Goal: Task Accomplishment & Management: Manage account settings

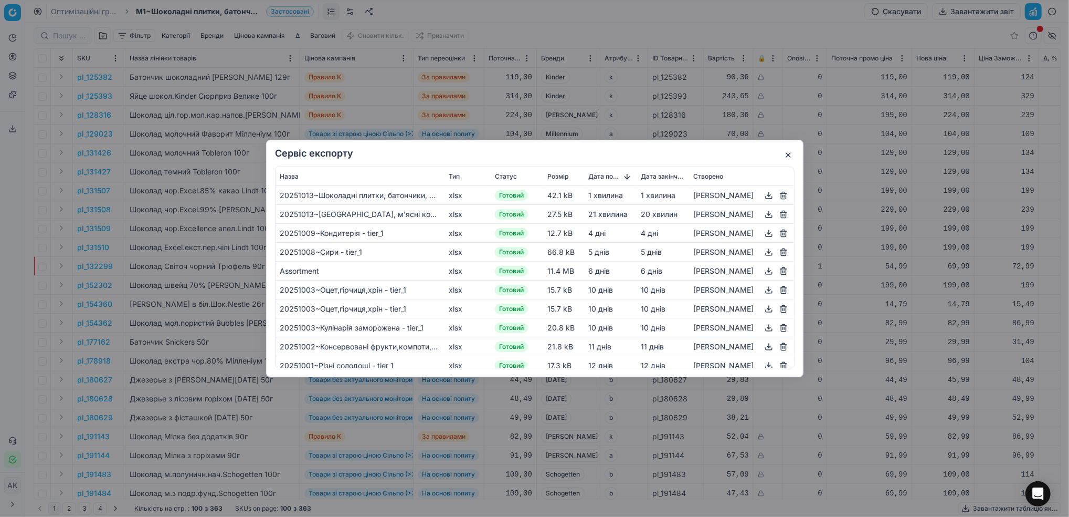
click at [783, 156] on button "button" at bounding box center [788, 155] width 13 height 13
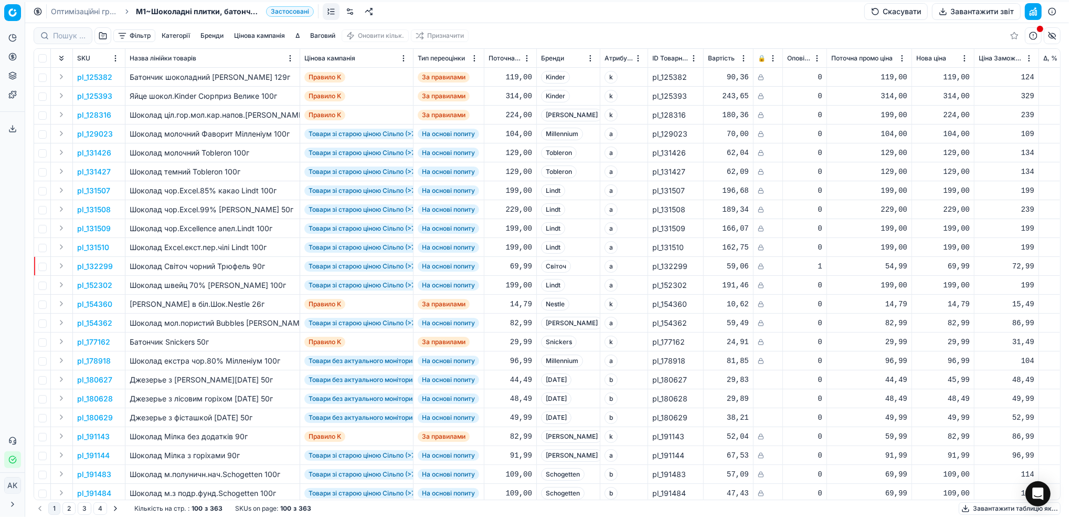
click at [68, 10] on link "Оптимізаційні групи" at bounding box center [84, 11] width 67 height 10
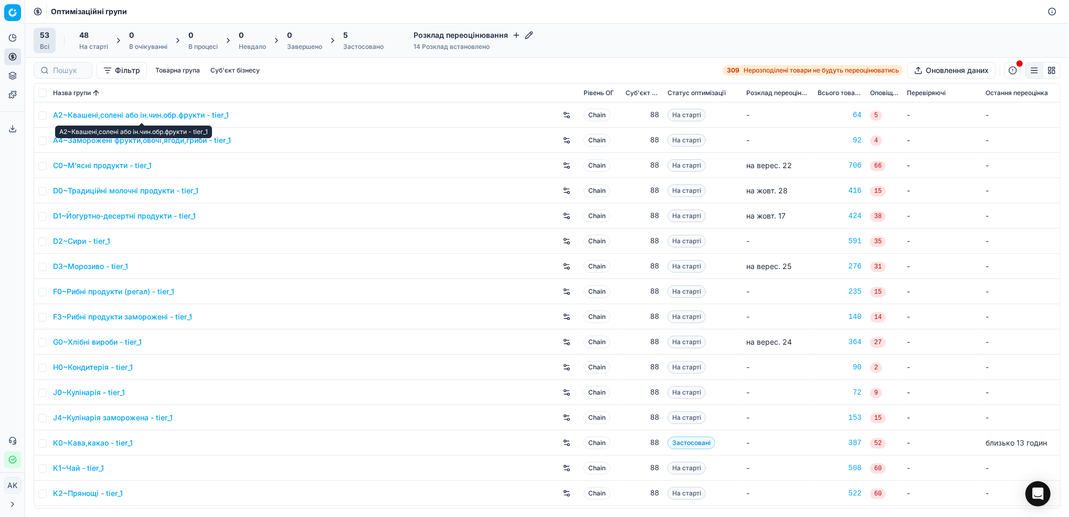
click at [152, 114] on link "A2~Квашені,солені або ін.чин.обр.фрукти - tier_1" at bounding box center [141, 115] width 176 height 10
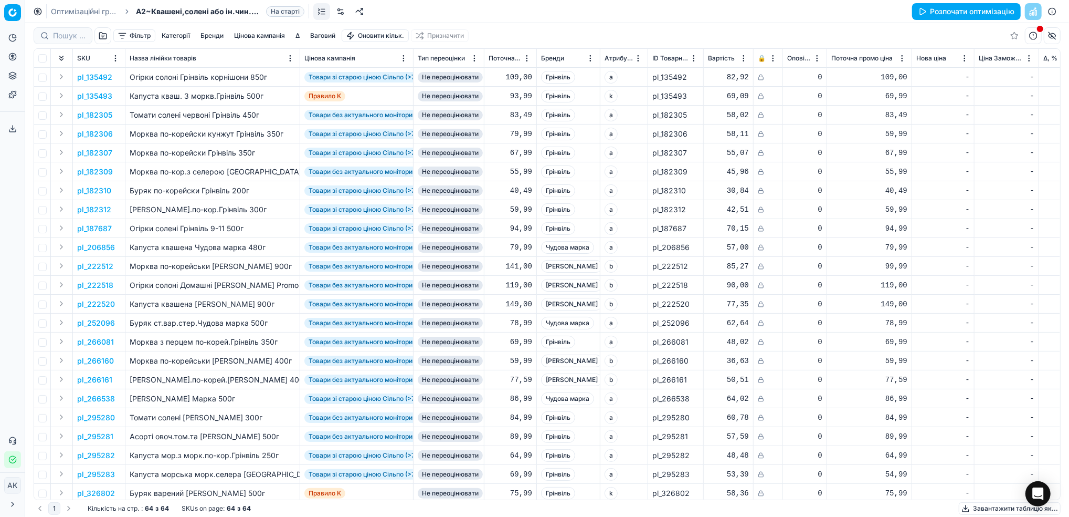
click at [343, 13] on link at bounding box center [340, 11] width 17 height 17
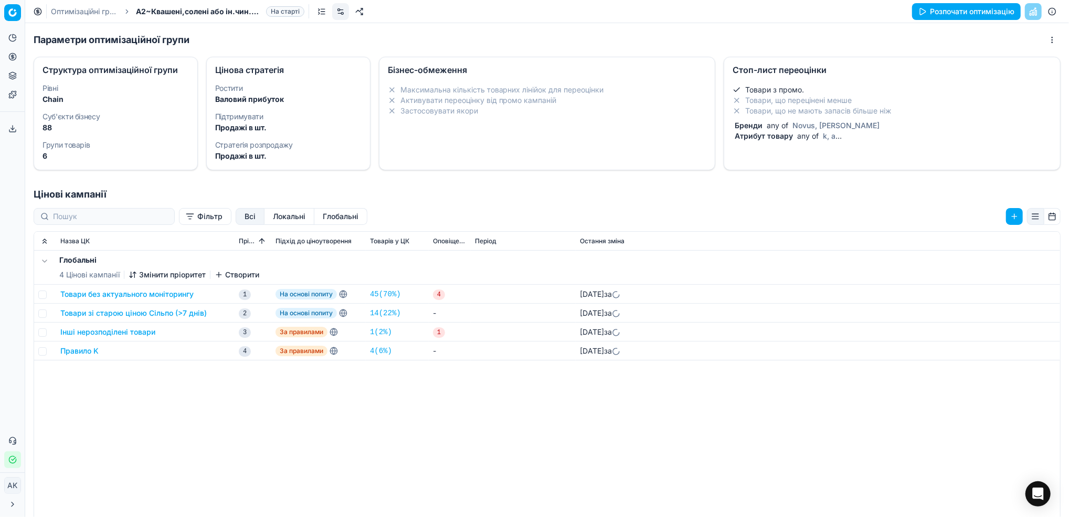
click at [806, 123] on span "Novus, Marka Promo" at bounding box center [836, 125] width 91 height 9
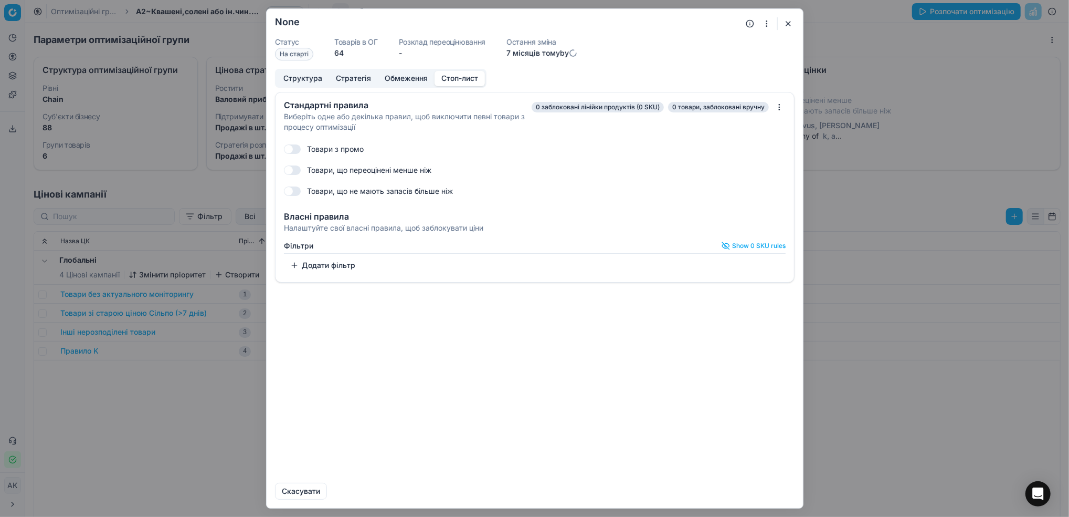
checkbox input "true"
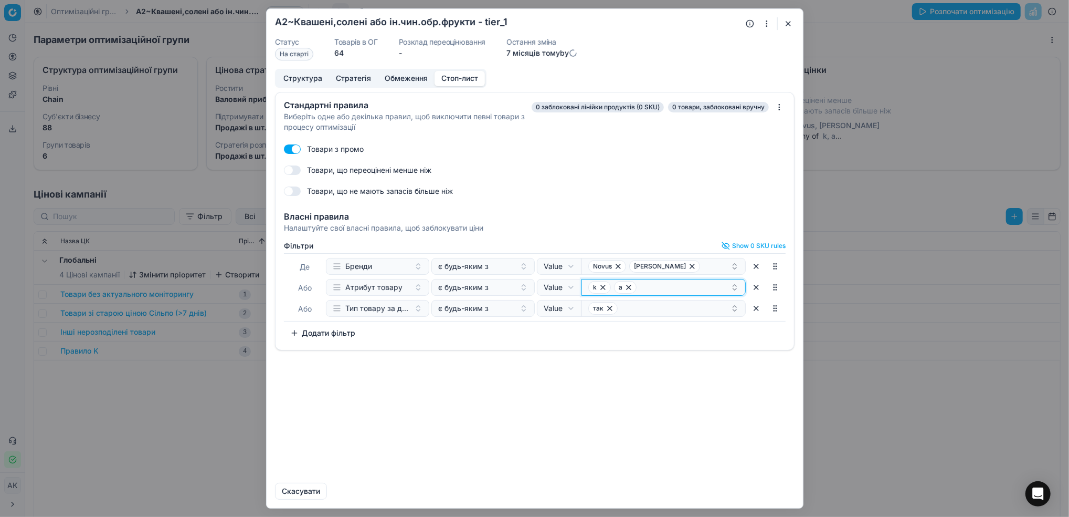
click at [674, 293] on div "k a" at bounding box center [659, 287] width 142 height 13
click at [595, 419] on input "Suggestions" at bounding box center [592, 416] width 8 height 8
checkbox input "true"
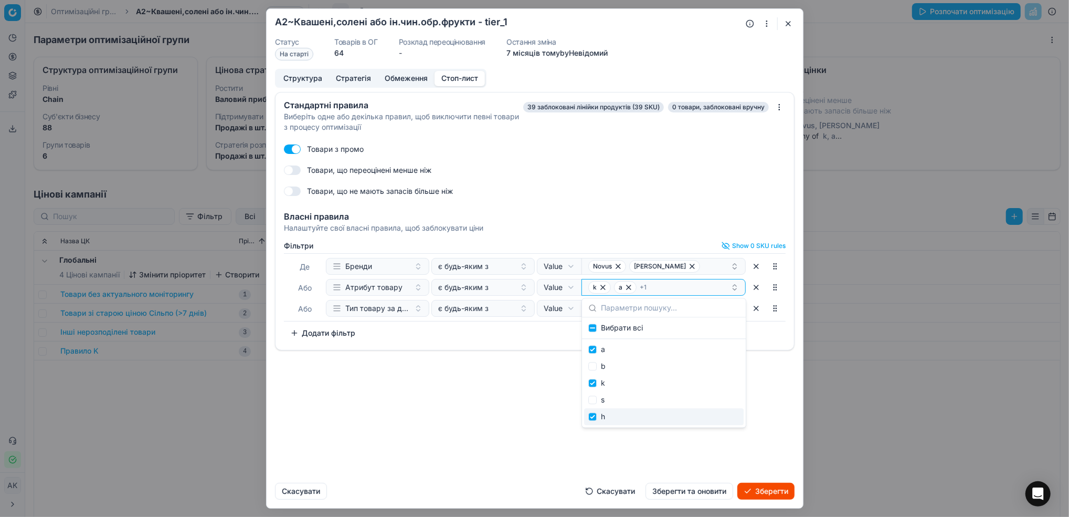
click at [537, 430] on div "Стандартні правила Виберіть одне або декілька правил, щоб виключити певні товар…" at bounding box center [535, 283] width 537 height 382
click at [663, 288] on div "k a + 1" at bounding box center [659, 287] width 142 height 13
click at [488, 430] on div "Стандартні правила Виберіть одне або декілька правил, щоб виключити певні товар…" at bounding box center [535, 283] width 537 height 382
click at [756, 493] on button "Зберегти" at bounding box center [766, 490] width 57 height 17
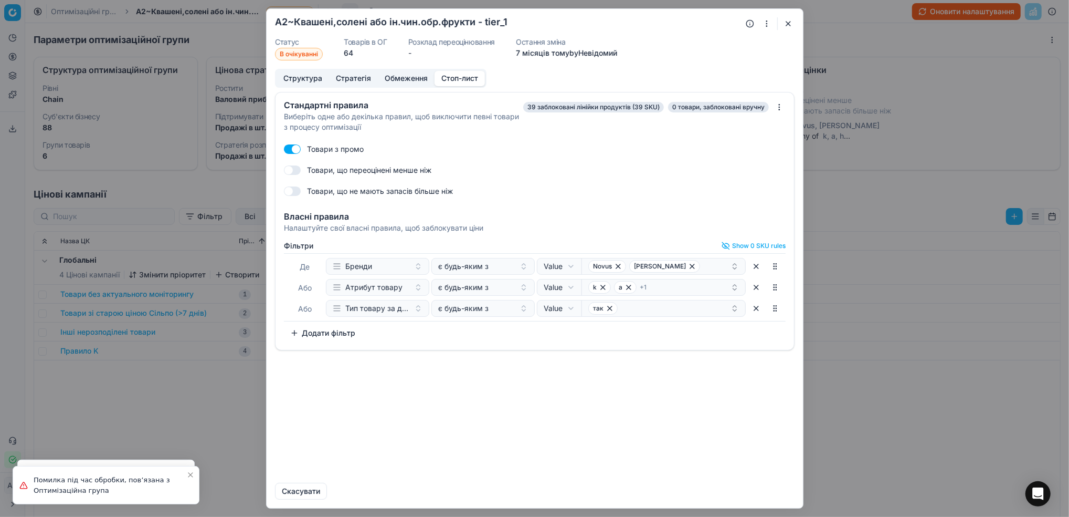
click at [769, 26] on button "button" at bounding box center [767, 23] width 13 height 13
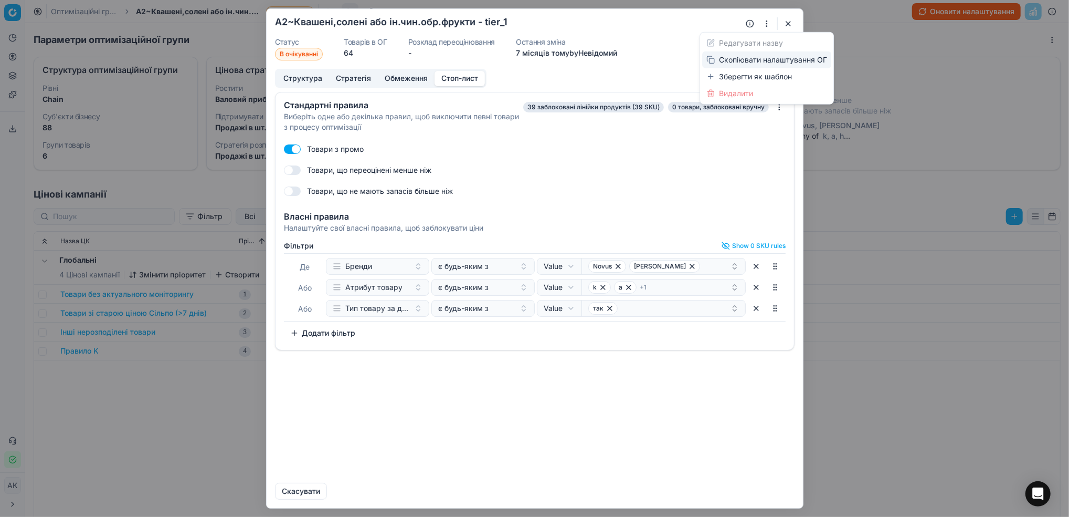
click at [778, 64] on div "Скопіювати налаштування ОГ" at bounding box center [766, 59] width 129 height 17
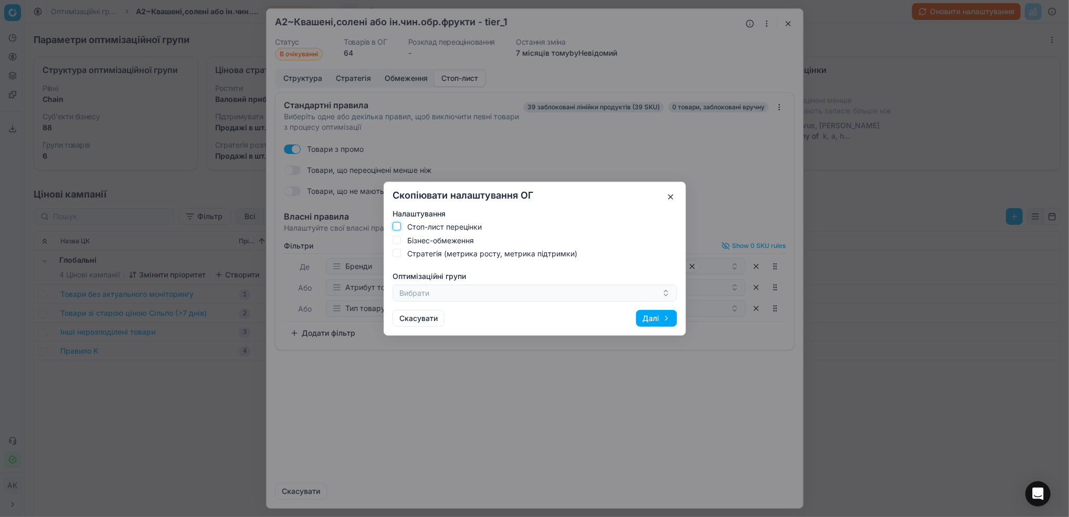
click at [398, 228] on input "Стоп-лист перецінки" at bounding box center [397, 226] width 8 height 8
checkbox input "true"
click at [662, 296] on icon "button" at bounding box center [666, 292] width 8 height 8
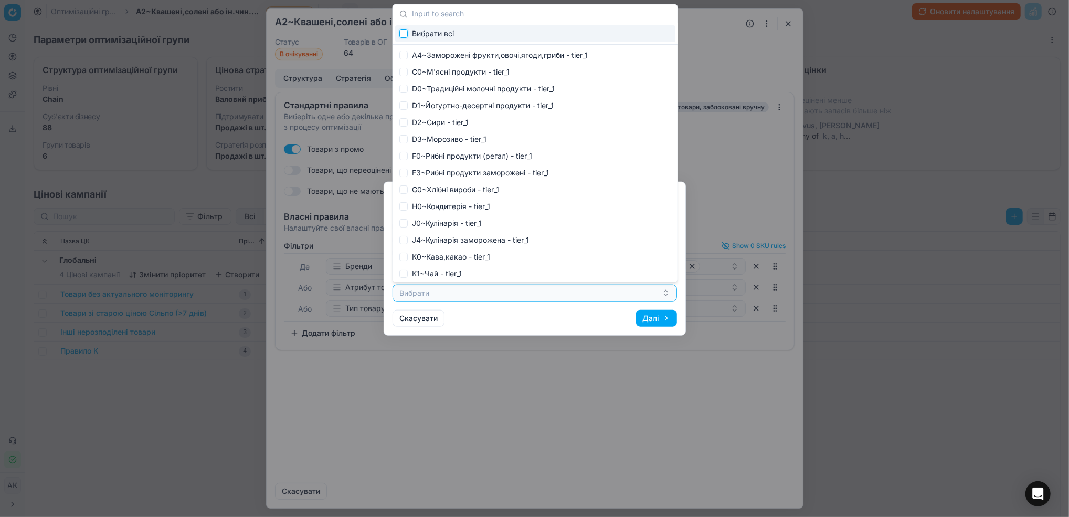
click at [405, 33] on input "Suggestions" at bounding box center [404, 33] width 8 height 8
checkbox input "true"
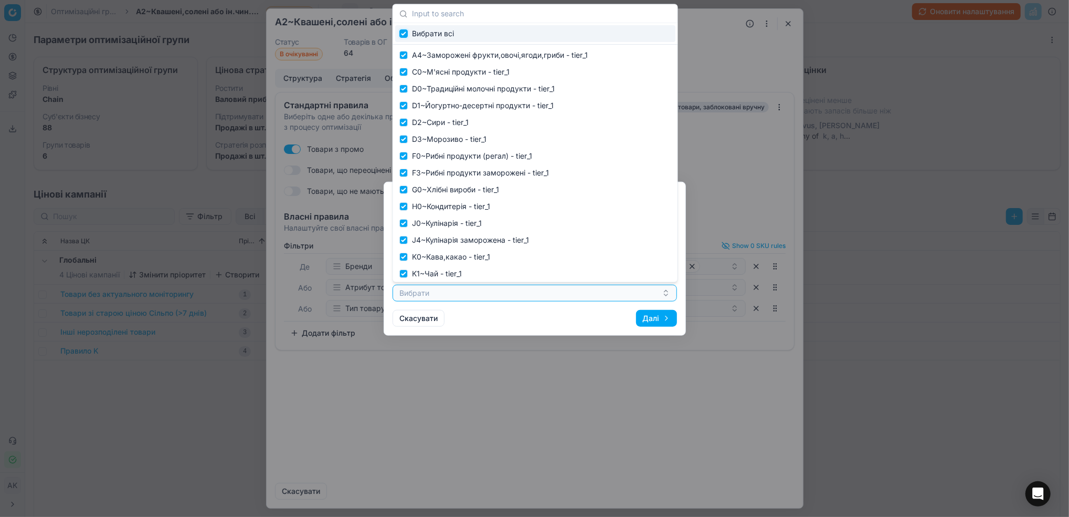
checkbox input "true"
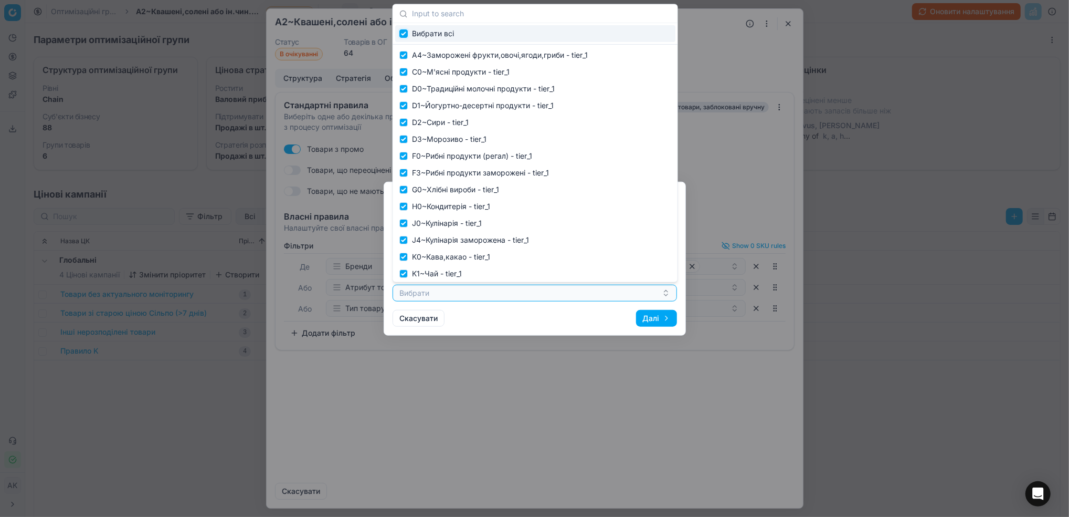
checkbox input "true"
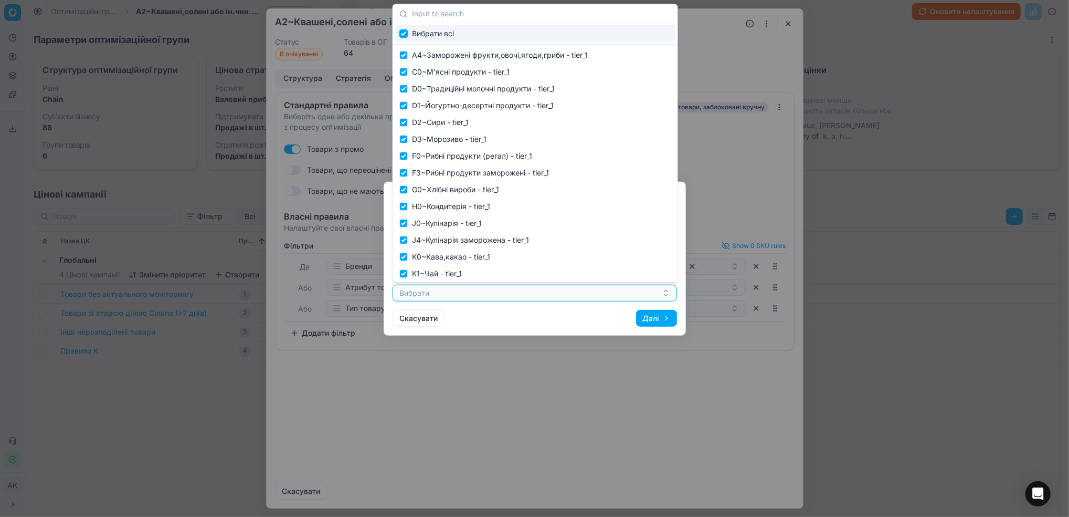
checkbox input "true"
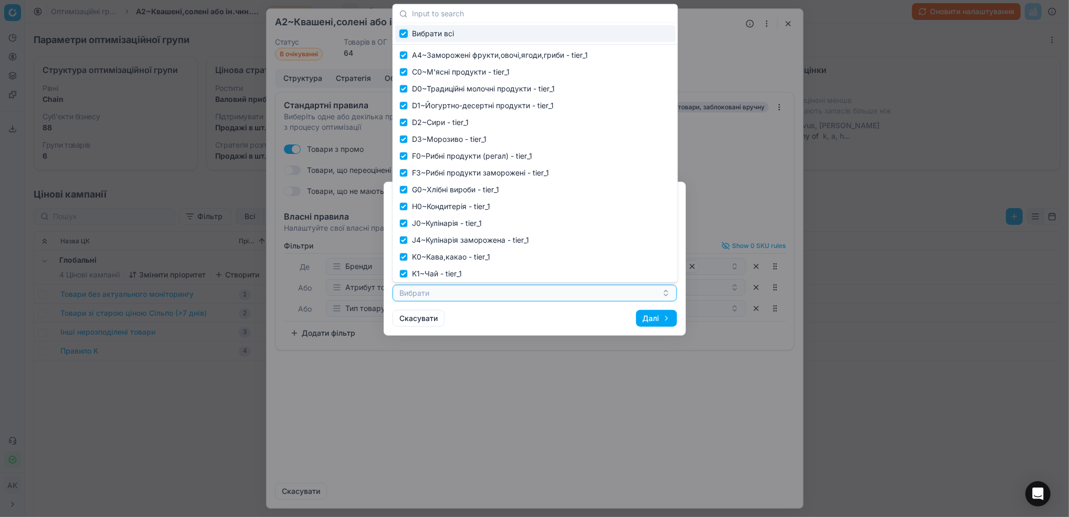
checkbox input "true"
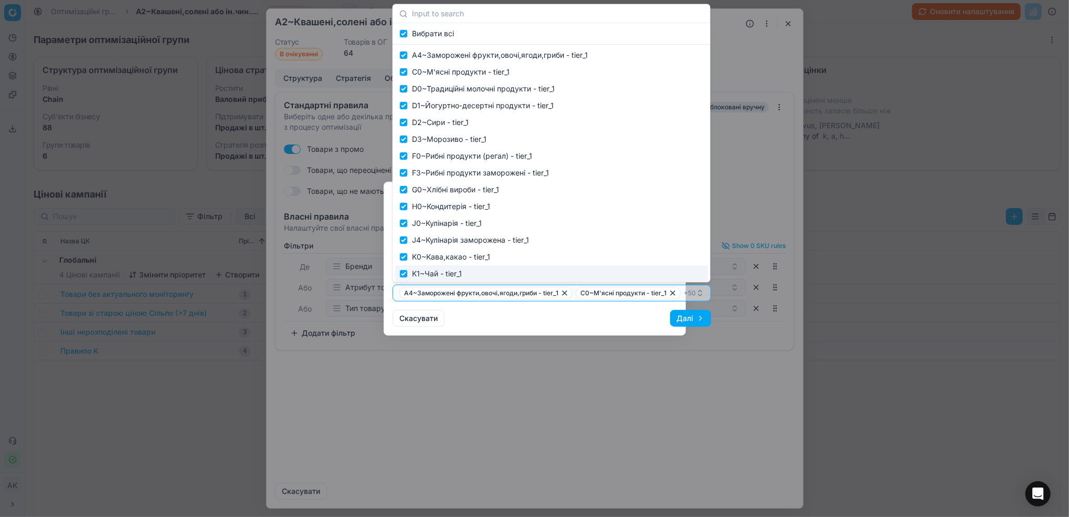
click at [583, 331] on div "Скопіювати налаштування OГ Налаштування Стоп-лист перецінки Бізнес-обмеження Ст…" at bounding box center [535, 259] width 302 height 154
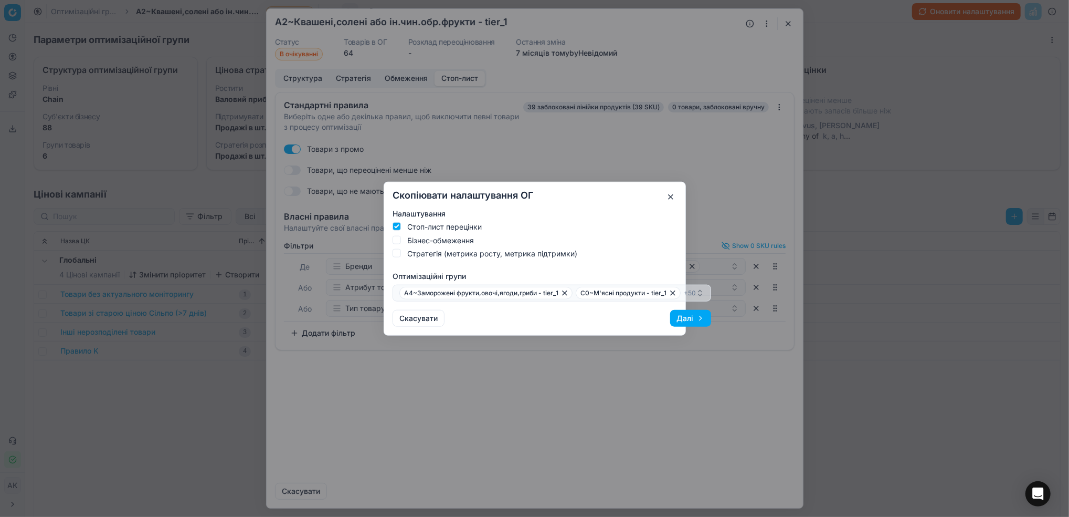
click at [685, 318] on button "Далі" at bounding box center [690, 317] width 41 height 17
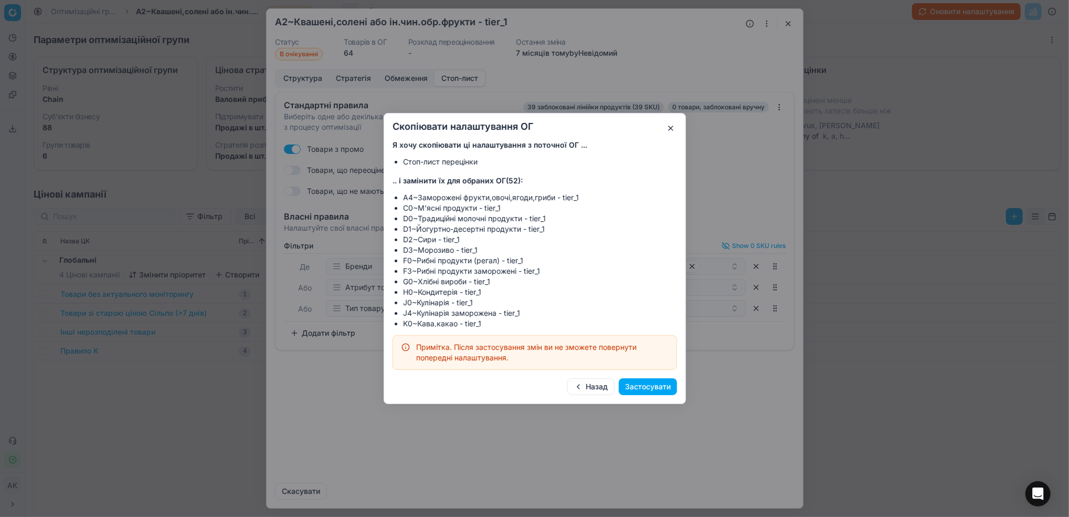
click at [654, 383] on button "Застосувати" at bounding box center [648, 386] width 58 height 17
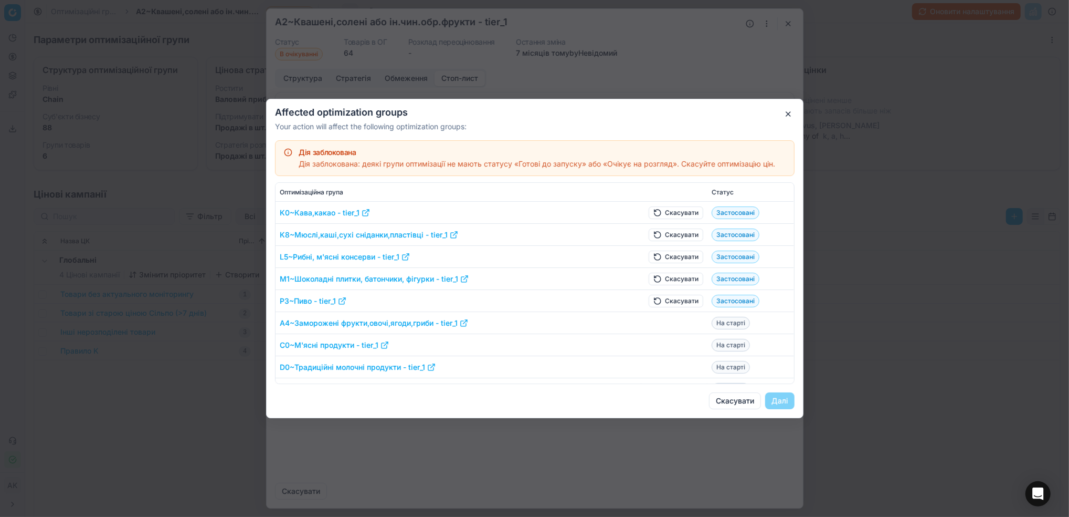
click at [667, 303] on button "Скасувати" at bounding box center [676, 301] width 55 height 13
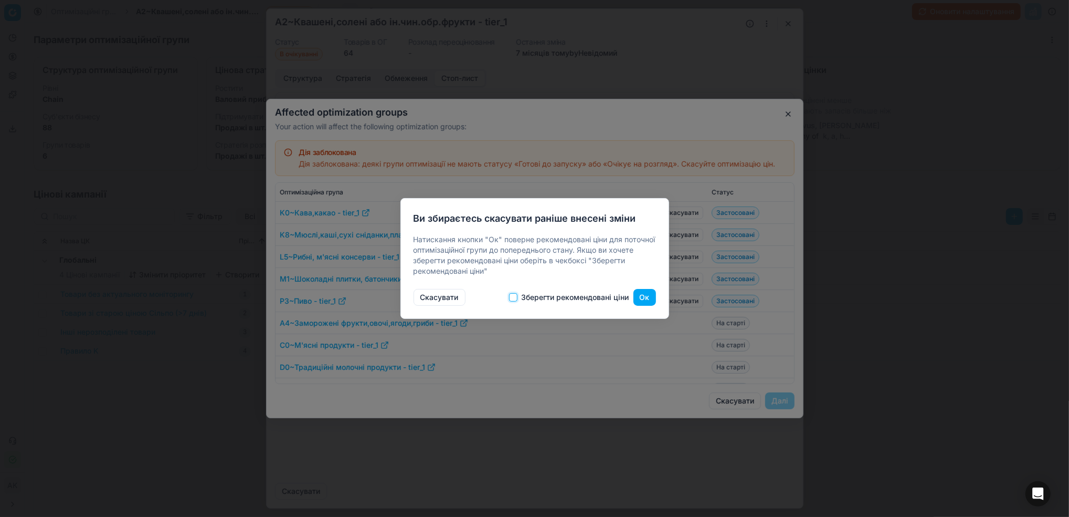
click at [511, 295] on input "Зберегти рекомендовані ціни" at bounding box center [513, 297] width 8 height 8
checkbox input "true"
click at [642, 296] on button "Ок" at bounding box center [645, 297] width 23 height 17
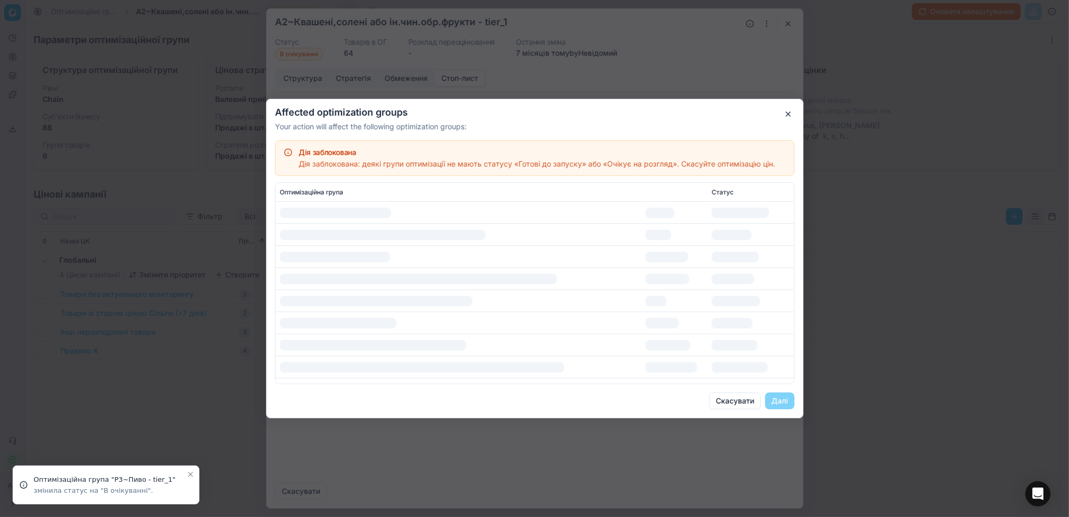
click at [650, 279] on div at bounding box center [667, 279] width 44 height 10
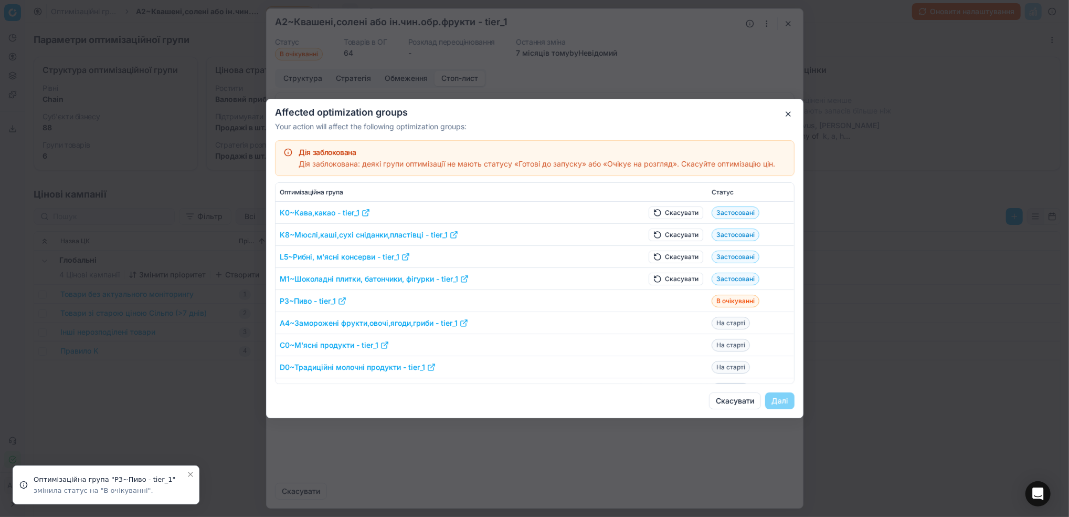
click at [650, 279] on button "Скасувати" at bounding box center [676, 278] width 55 height 13
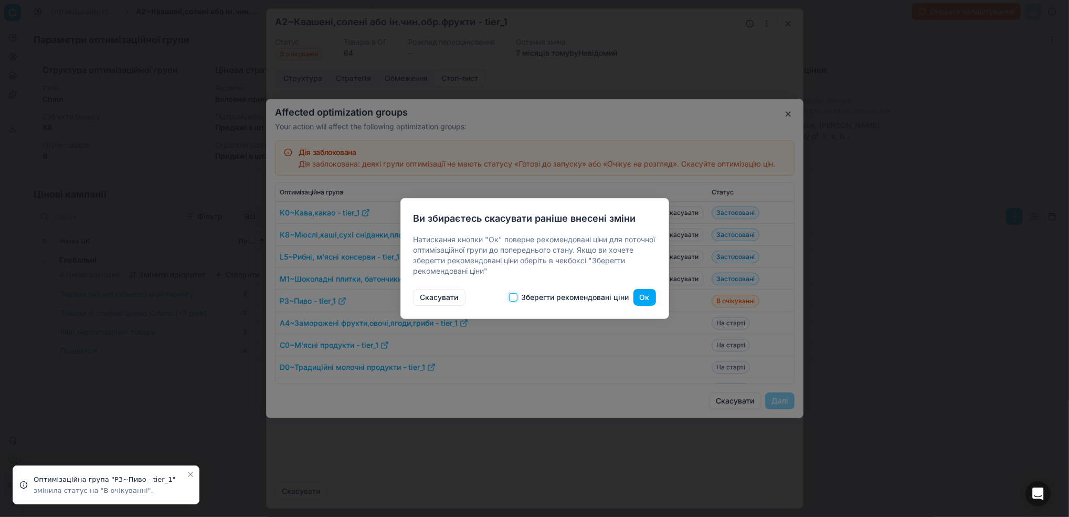
click at [514, 297] on input "Зберегти рекомендовані ціни" at bounding box center [513, 297] width 8 height 8
checkbox input "true"
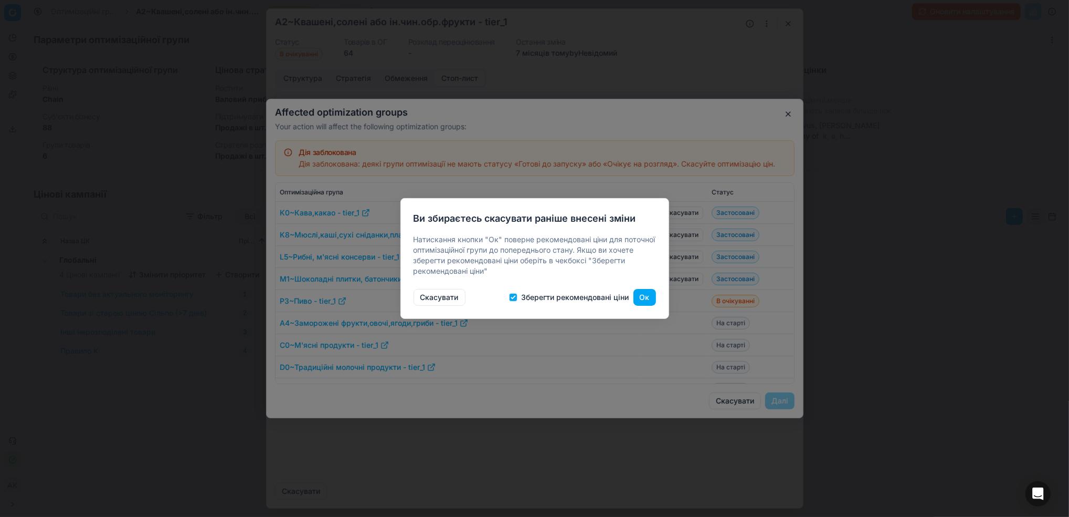
click at [648, 295] on button "Ок" at bounding box center [645, 297] width 23 height 17
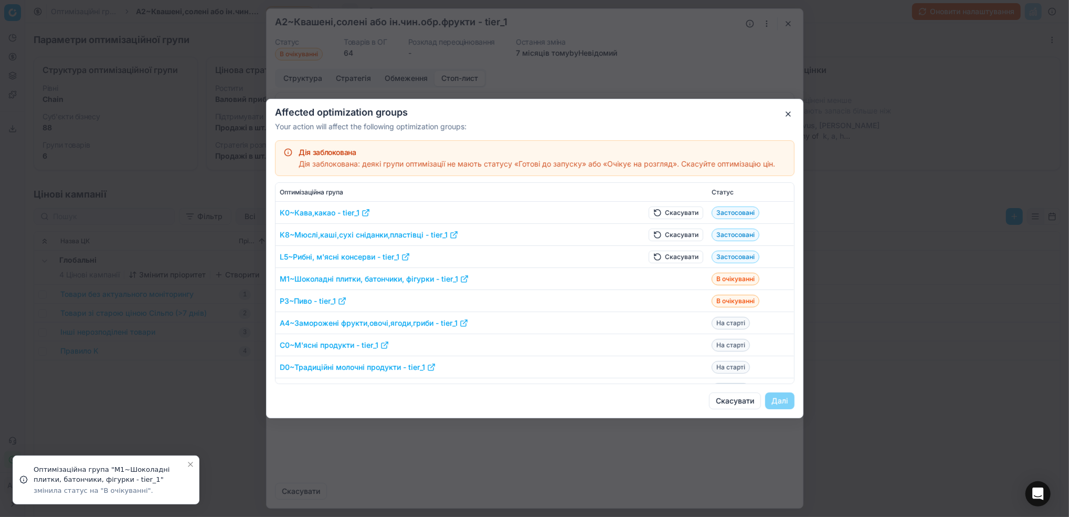
click at [649, 257] on button "Скасувати" at bounding box center [676, 256] width 55 height 13
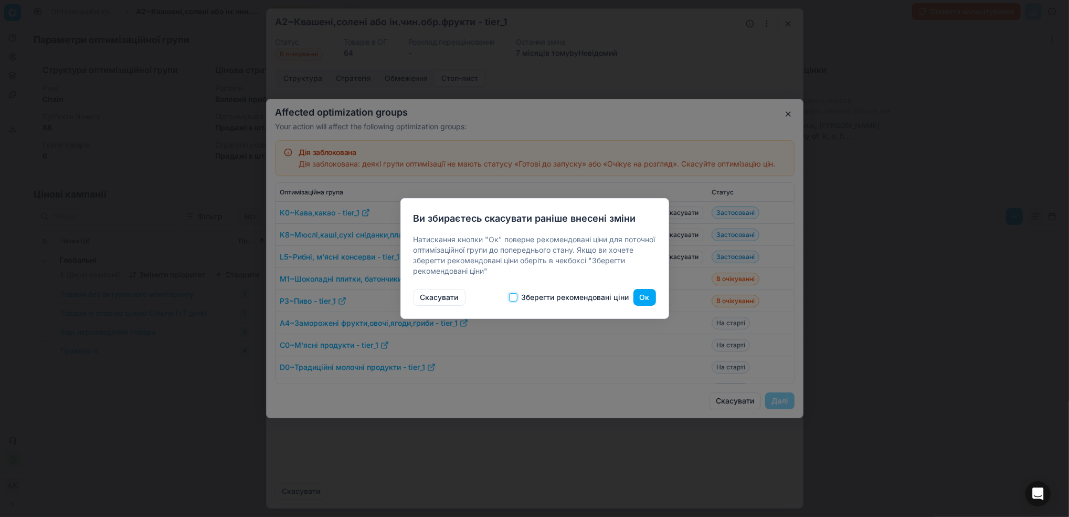
click at [512, 296] on input "Зберегти рекомендовані ціни" at bounding box center [513, 297] width 8 height 8
checkbox input "true"
click at [639, 300] on button "Ок" at bounding box center [645, 297] width 23 height 17
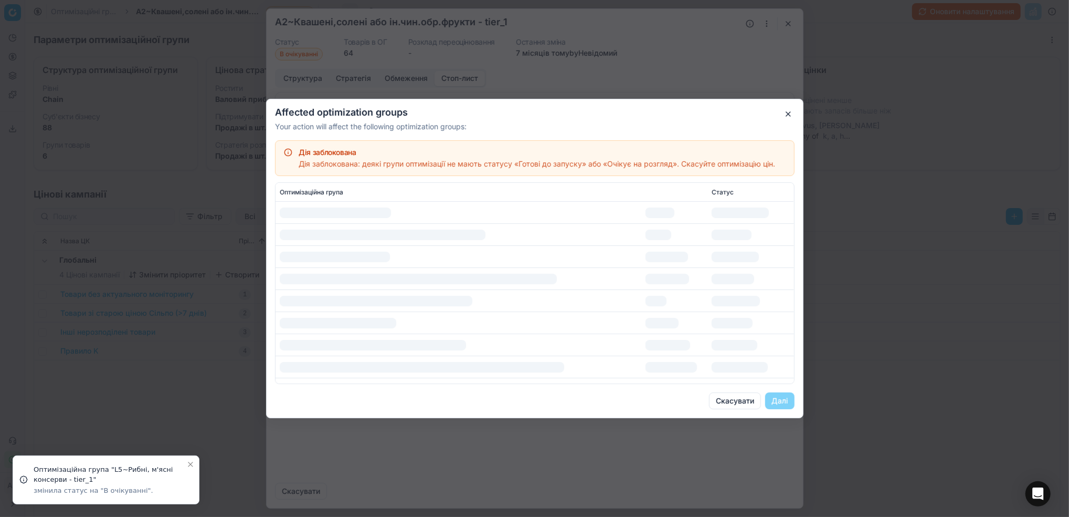
click at [650, 235] on div at bounding box center [658, 234] width 26 height 10
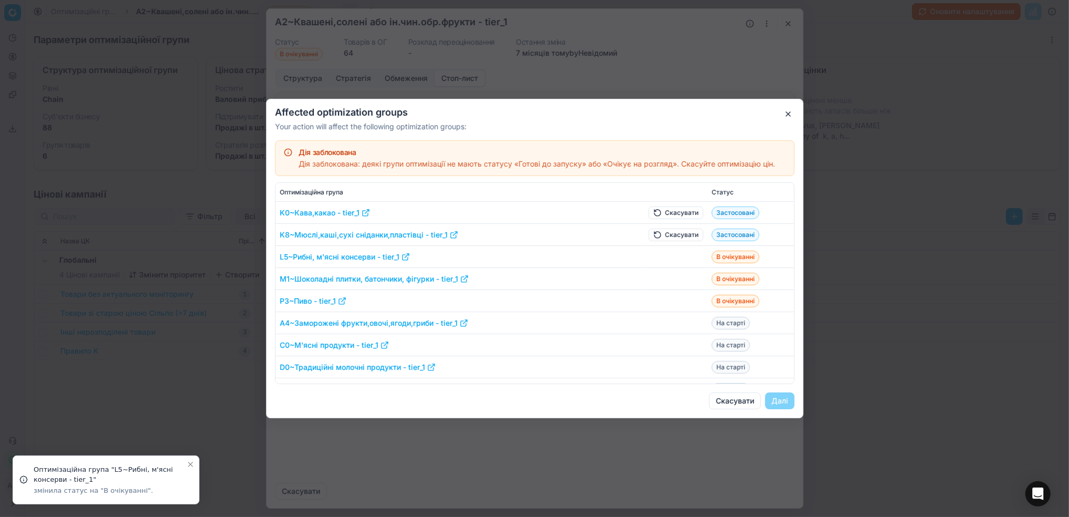
click at [649, 235] on button "Скасувати" at bounding box center [676, 234] width 55 height 13
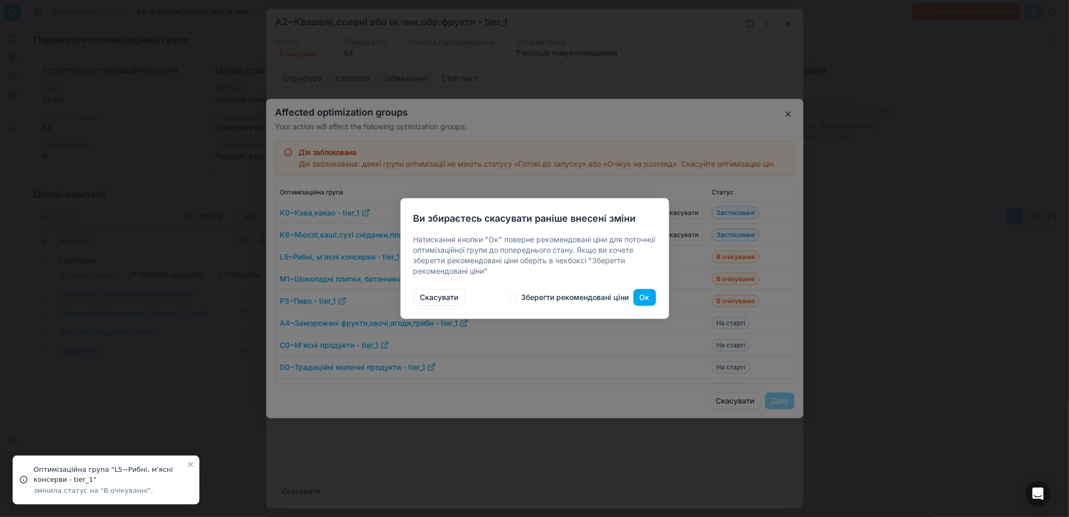
click at [518, 295] on label "Зберегти рекомендовані ціни" at bounding box center [569, 297] width 120 height 8
click at [518, 295] on input "Зберегти рекомендовані ціни" at bounding box center [513, 297] width 8 height 8
checkbox input "true"
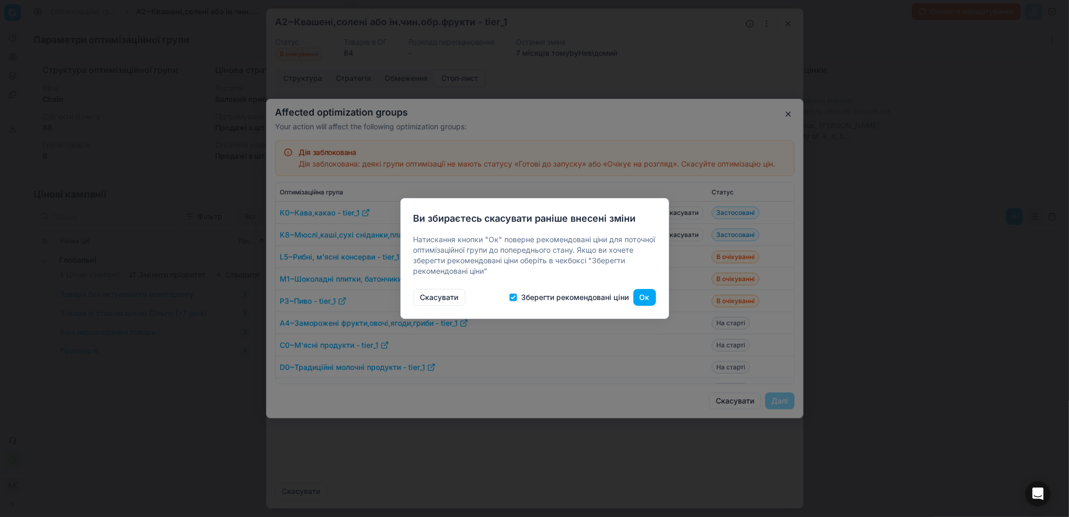
click at [647, 297] on button "Ок" at bounding box center [645, 297] width 23 height 17
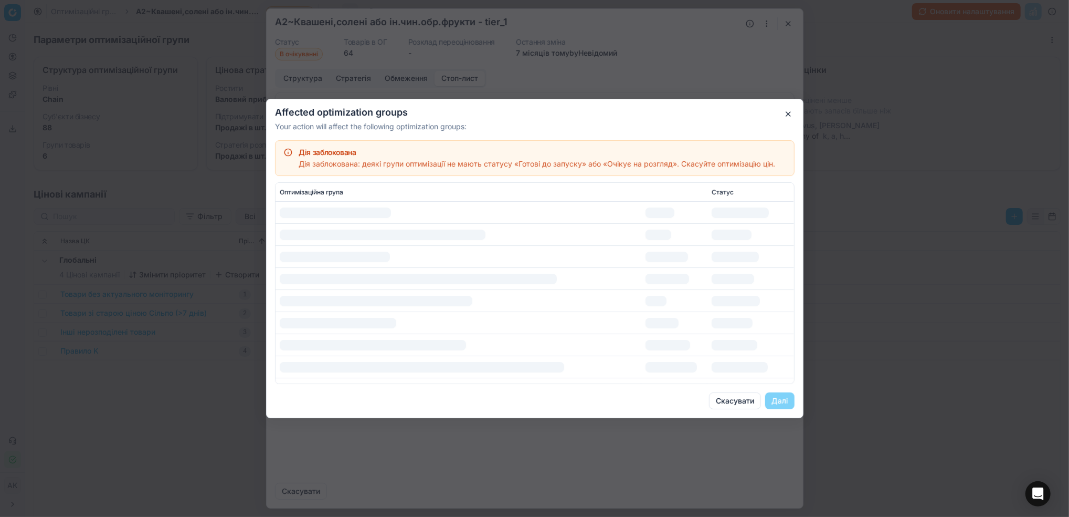
click at [649, 212] on div at bounding box center [659, 212] width 29 height 10
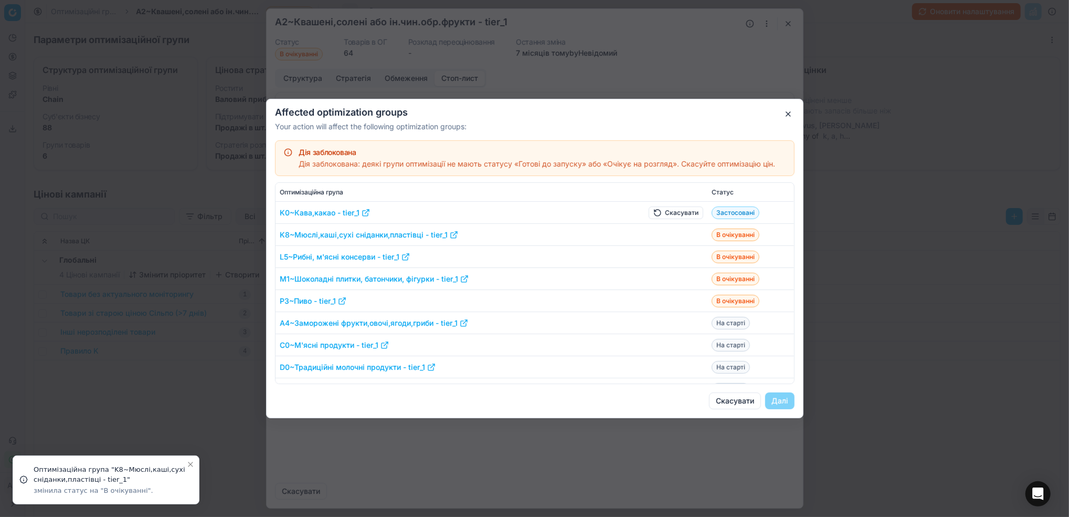
click at [657, 209] on button "Скасувати" at bounding box center [676, 212] width 55 height 13
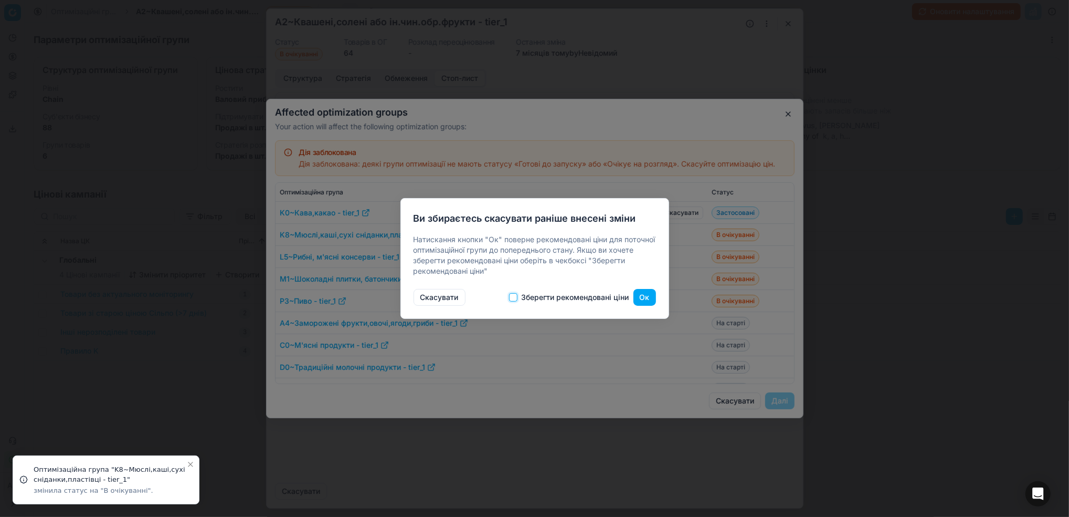
click at [513, 295] on input "Зберегти рекомендовані ціни" at bounding box center [513, 297] width 8 height 8
checkbox input "true"
click at [639, 294] on button "Ок" at bounding box center [645, 297] width 23 height 17
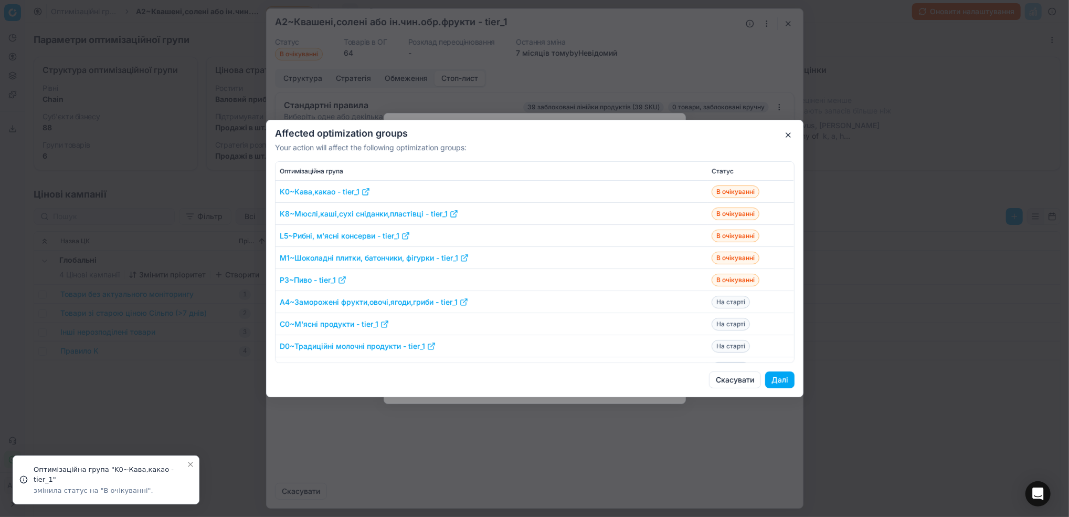
click at [781, 380] on button "Далі" at bounding box center [779, 379] width 29 height 17
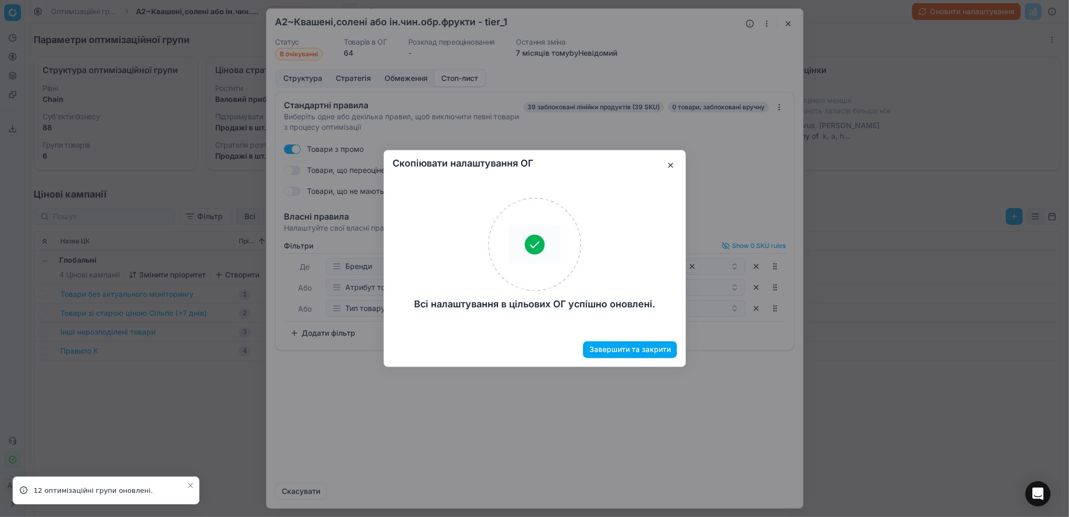
click at [648, 350] on button "Завершити та закрити" at bounding box center [630, 349] width 94 height 17
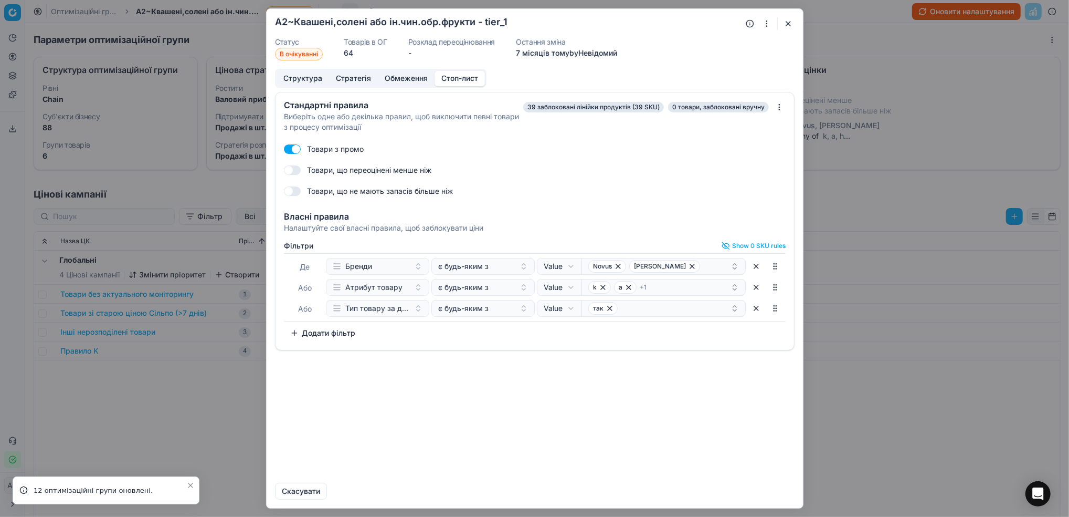
click at [791, 23] on button "button" at bounding box center [788, 23] width 13 height 13
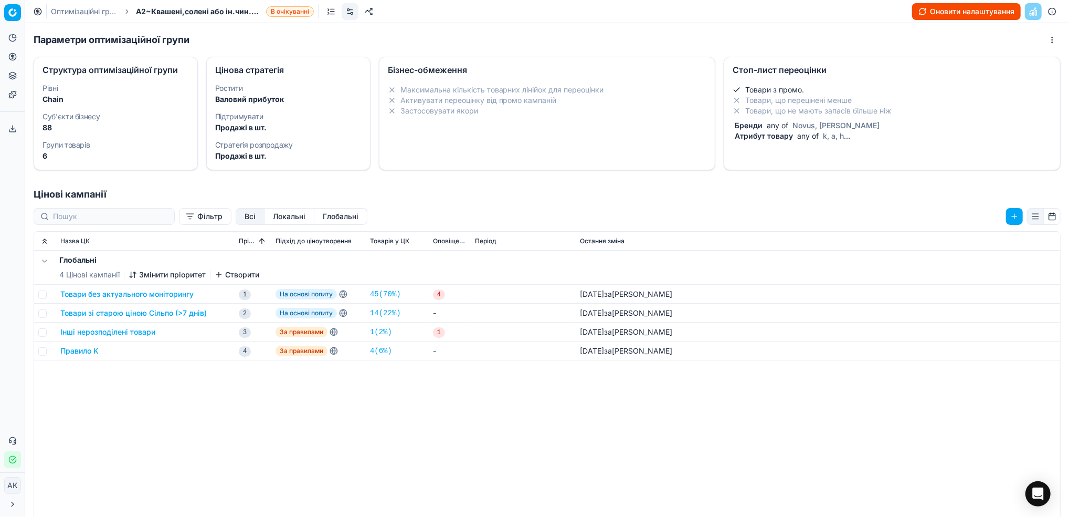
click at [78, 13] on link "Оптимізаційні групи" at bounding box center [84, 11] width 67 height 10
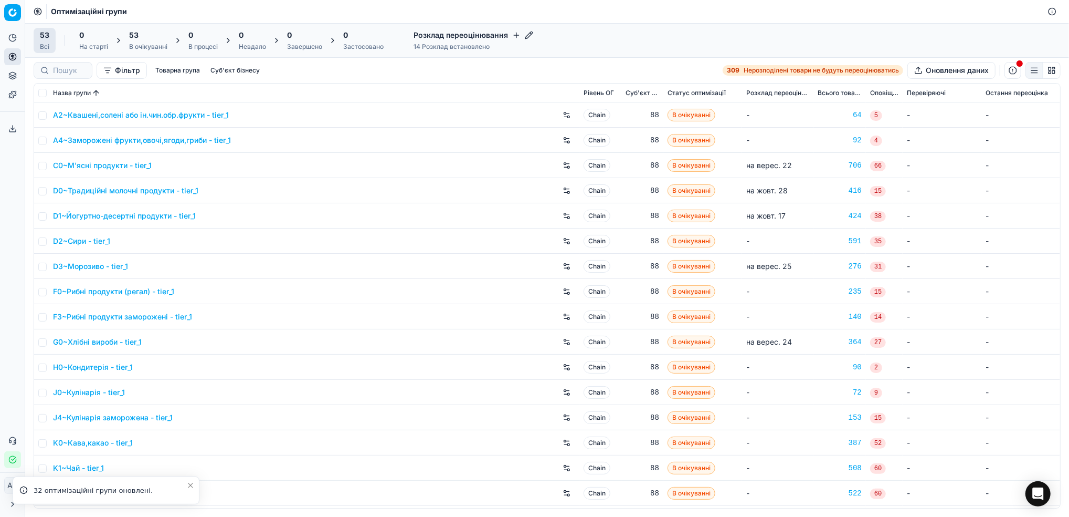
click at [150, 41] on div "53 В очікуванні" at bounding box center [148, 40] width 38 height 21
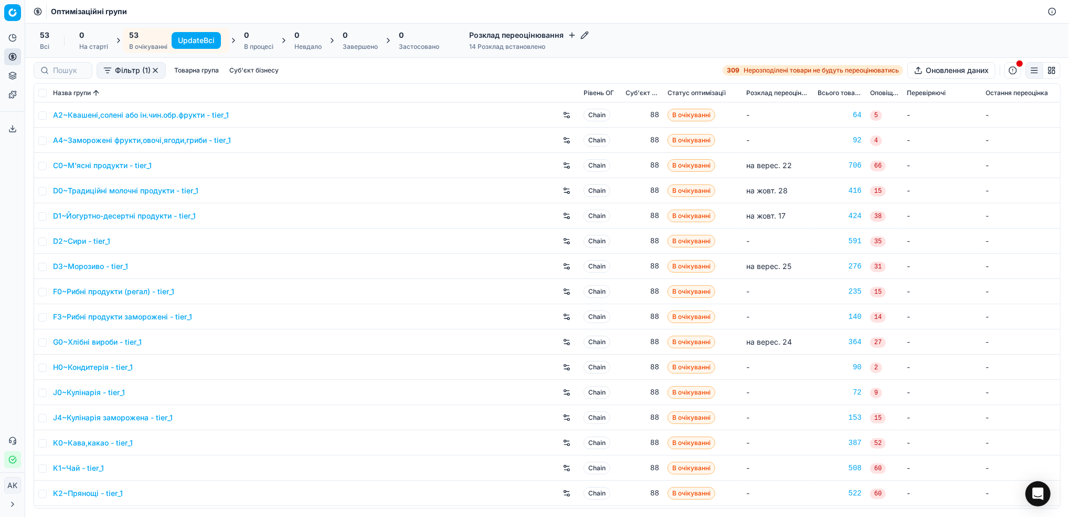
click at [185, 43] on button "Update Всі" at bounding box center [196, 40] width 49 height 17
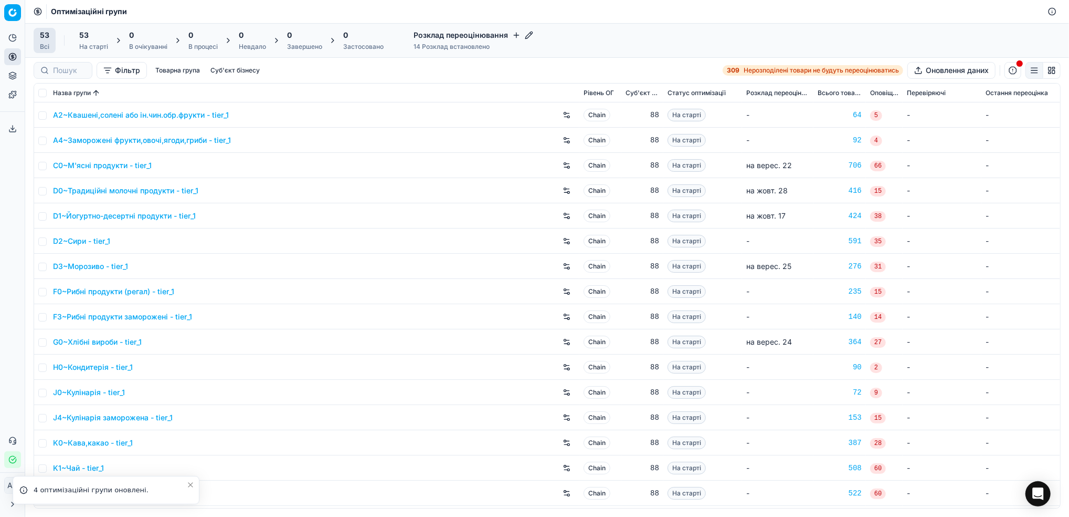
click at [191, 485] on icon "Close toast" at bounding box center [190, 484] width 8 height 8
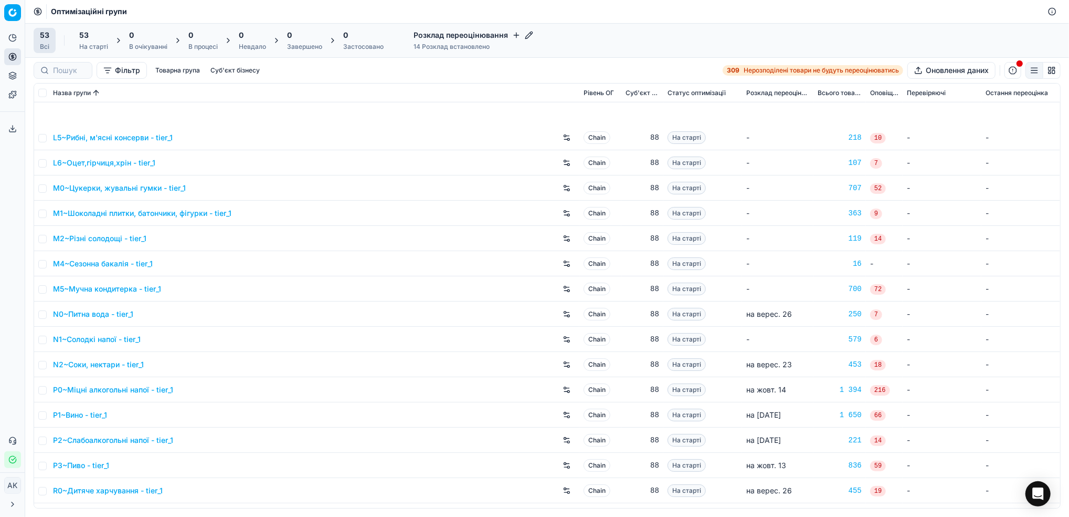
scroll to position [910, 0]
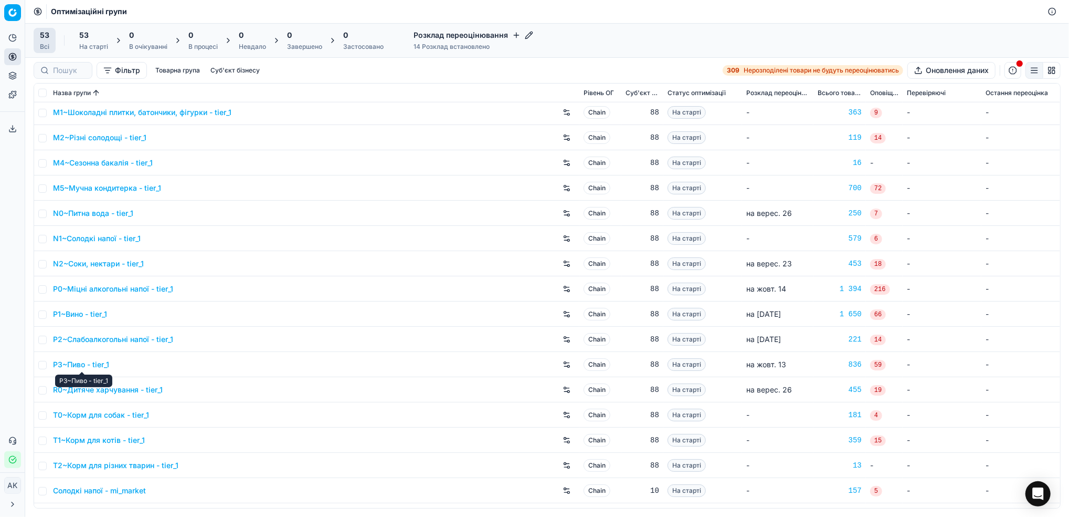
click at [81, 361] on link "P3~Пиво - tier_1" at bounding box center [81, 364] width 56 height 10
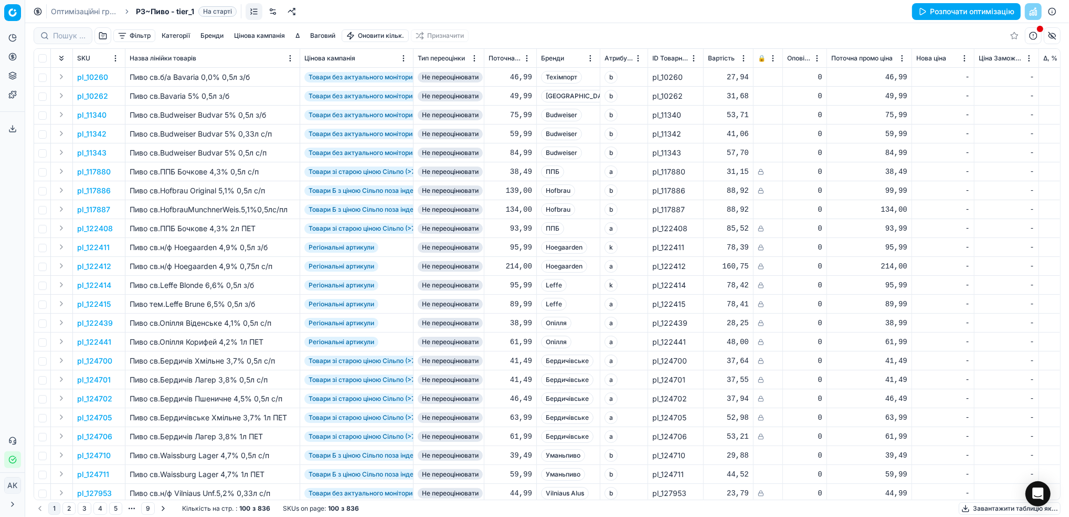
click at [274, 13] on link at bounding box center [273, 11] width 17 height 17
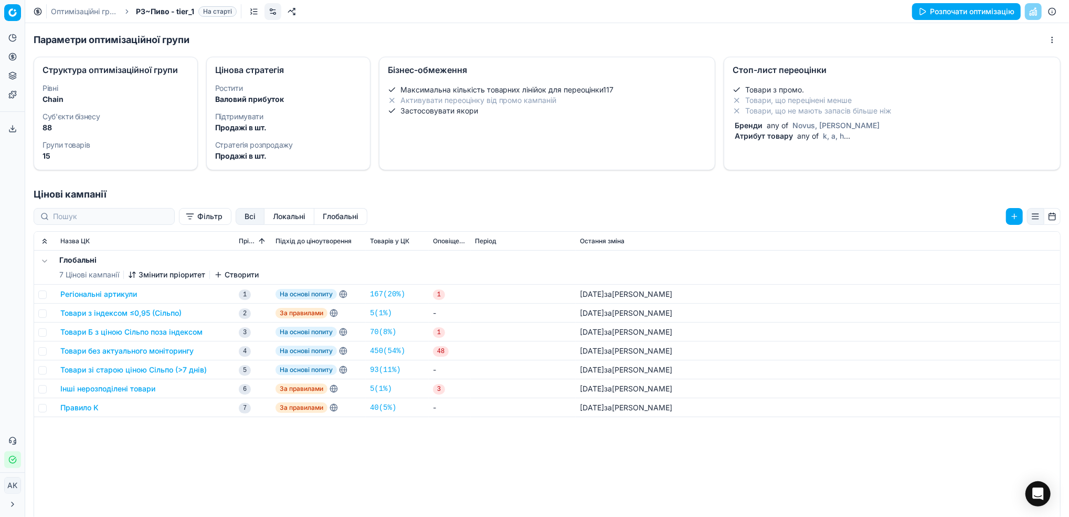
click at [805, 118] on div "Товари з промо. Товари, що перецінені менше Товари, що не мають запасів більше …" at bounding box center [892, 113] width 319 height 57
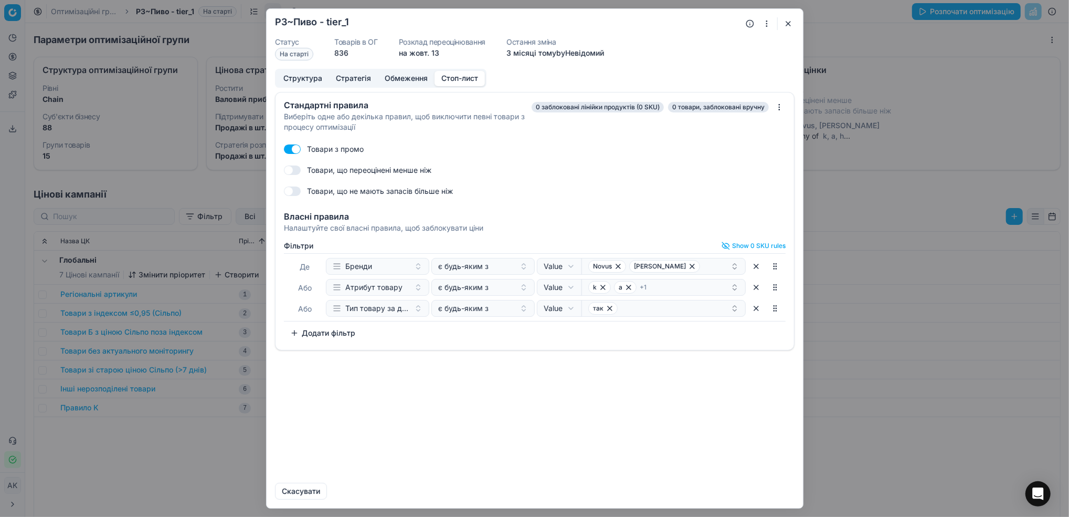
click at [786, 22] on button "button" at bounding box center [788, 23] width 13 height 13
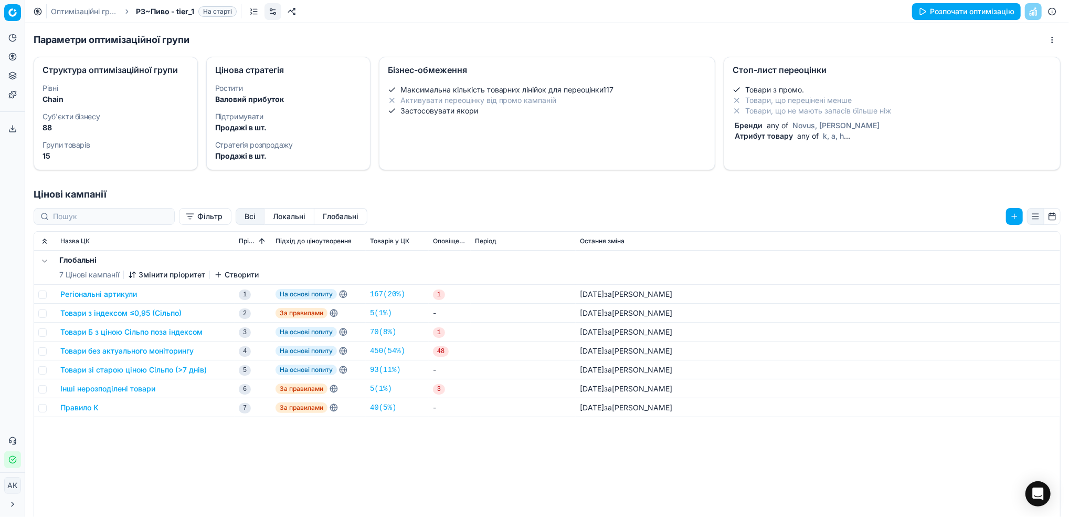
click at [63, 13] on link "Оптимізаційні групи" at bounding box center [84, 11] width 67 height 10
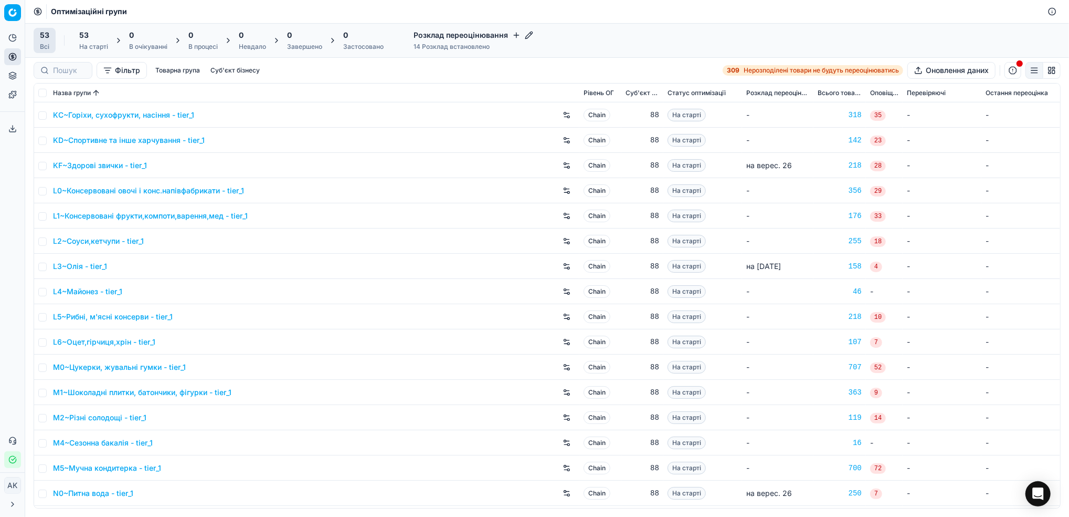
scroll to position [700, 0]
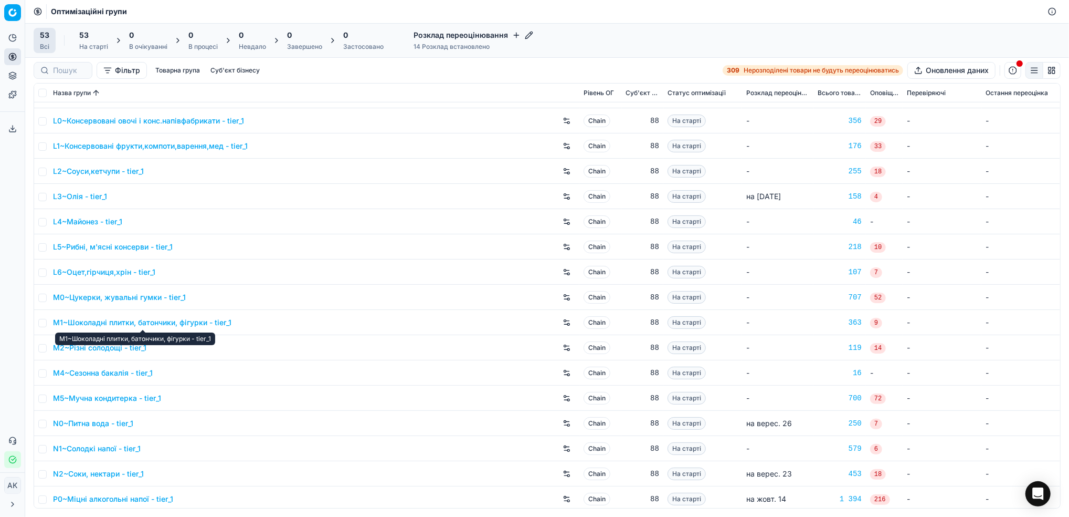
click at [154, 318] on link "M1~Шоколадні плитки, батончики, фігурки - tier_1" at bounding box center [142, 322] width 178 height 10
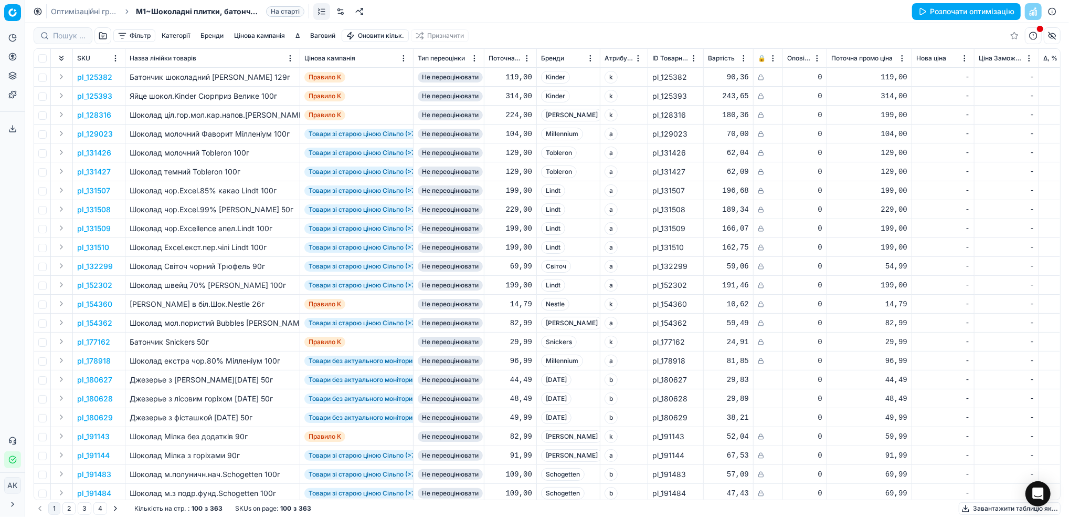
click at [336, 14] on link at bounding box center [340, 11] width 17 height 17
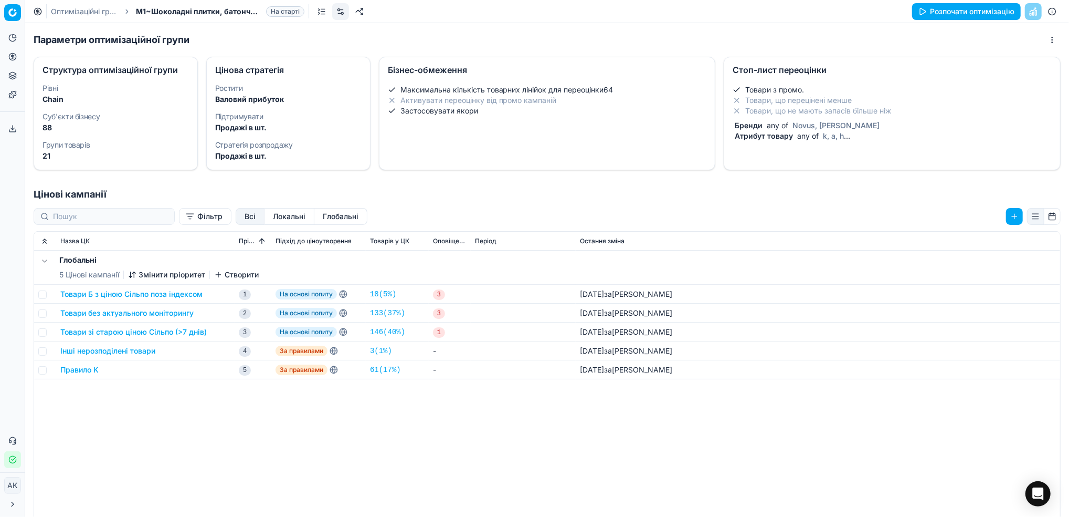
click at [850, 125] on span "Novus, Marka Promo" at bounding box center [836, 125] width 91 height 9
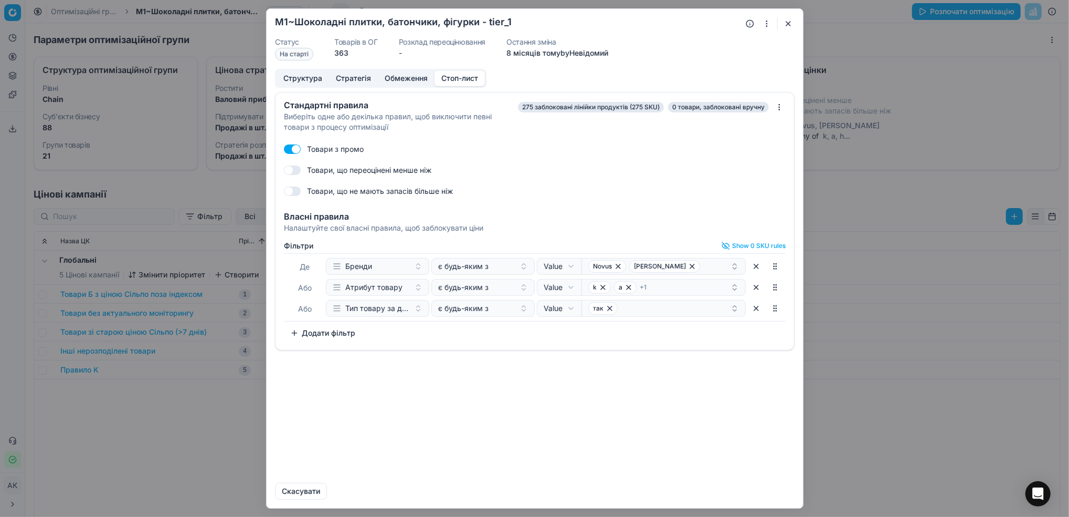
click at [790, 19] on button "button" at bounding box center [788, 23] width 13 height 13
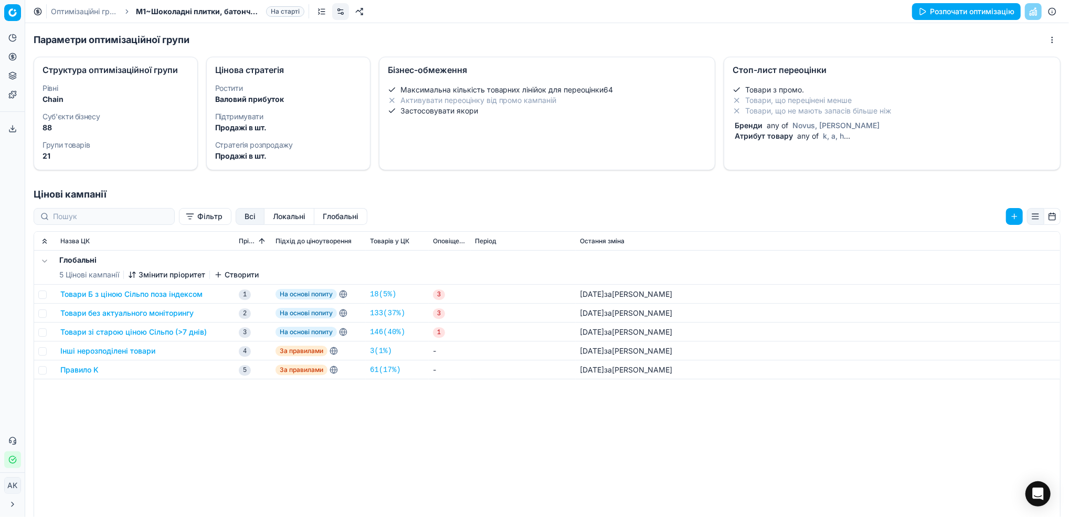
click at [61, 9] on link "Оптимізаційні групи" at bounding box center [84, 11] width 67 height 10
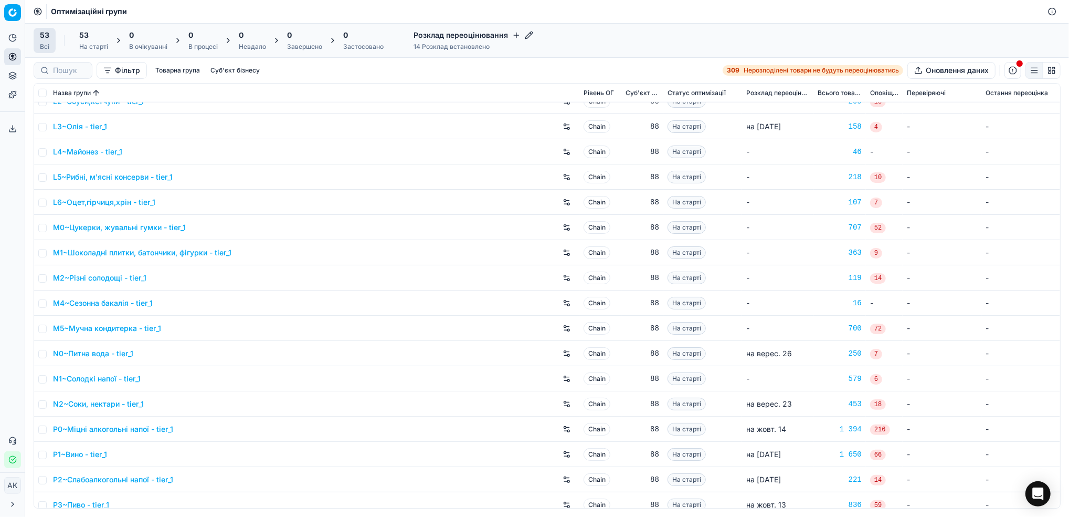
scroll to position [840, 0]
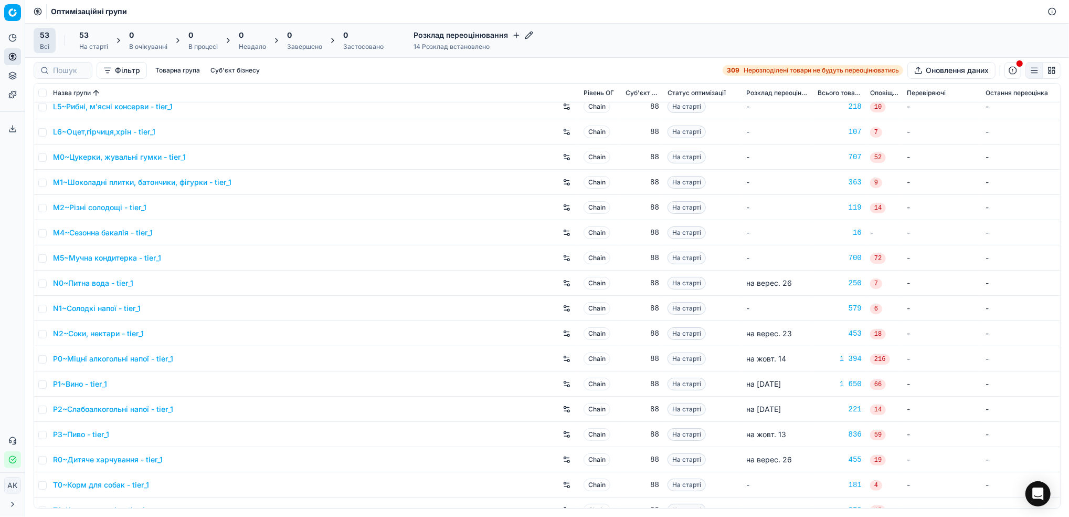
click at [110, 361] on link "P0~Міцні алкогольні напої - tier_1" at bounding box center [113, 358] width 120 height 10
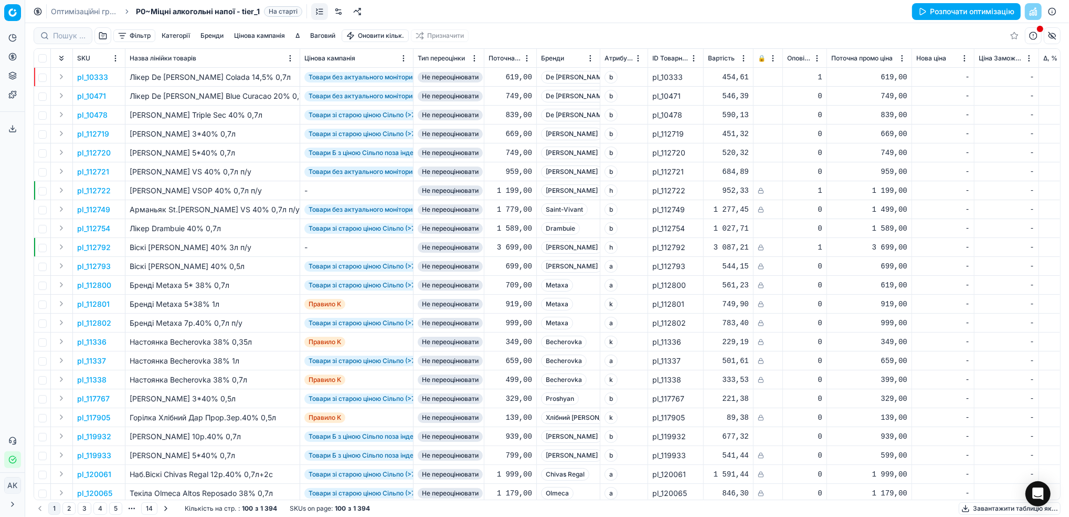
click at [338, 12] on link at bounding box center [338, 11] width 17 height 17
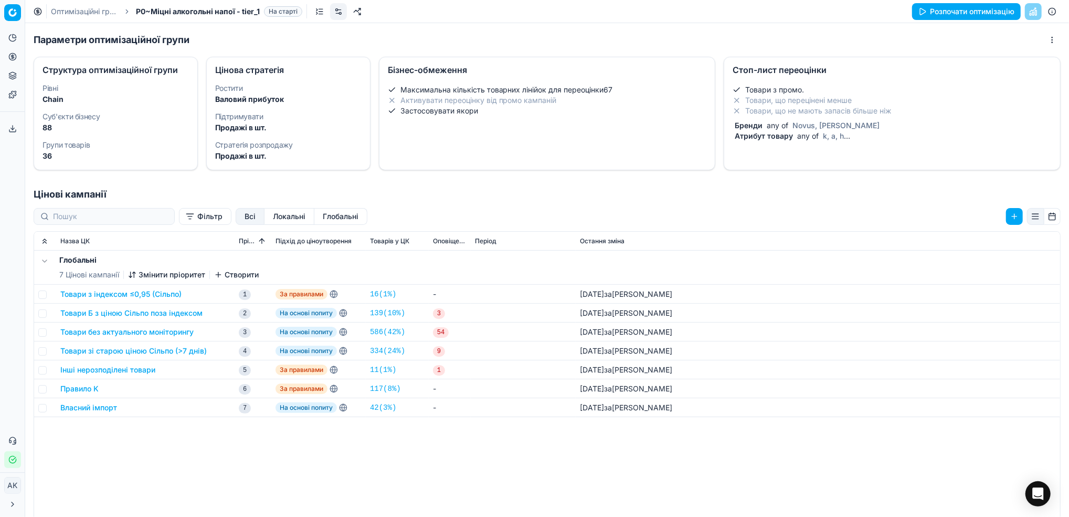
click at [791, 104] on li "Товари, що перецінені менше" at bounding box center [892, 100] width 319 height 10
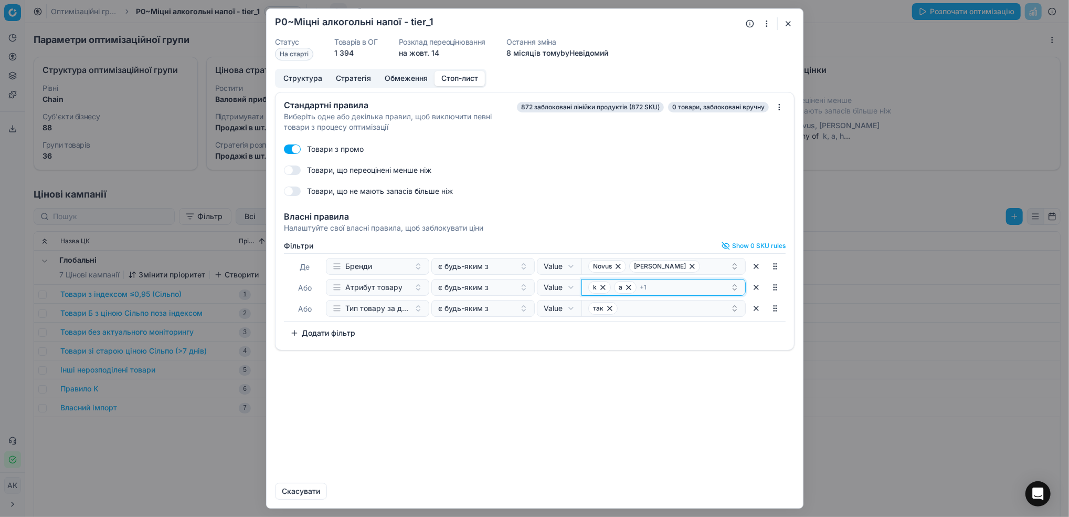
click at [671, 287] on div "k a + 1" at bounding box center [659, 287] width 142 height 13
click at [450, 408] on div "Стандартні правила Виберіть одне або декілька правил, щоб виключити певні товар…" at bounding box center [535, 283] width 537 height 382
click at [675, 288] on div "k a + 1" at bounding box center [659, 287] width 142 height 13
click at [458, 430] on div "Стандартні правила Виберіть одне або декілька правил, щоб виключити певні товар…" at bounding box center [535, 283] width 537 height 382
click at [788, 22] on button "button" at bounding box center [788, 23] width 13 height 13
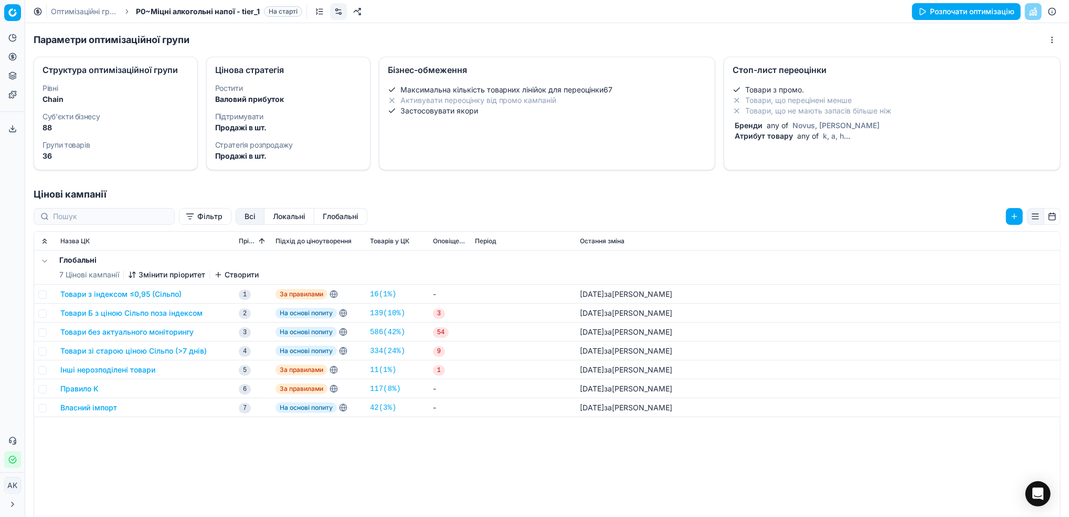
click at [68, 13] on link "Оптимізаційні групи" at bounding box center [84, 11] width 67 height 10
